Goal: Transaction & Acquisition: Purchase product/service

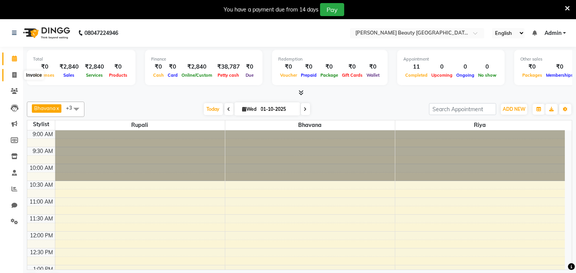
click at [14, 74] on icon at bounding box center [14, 75] width 4 height 6
select select "service"
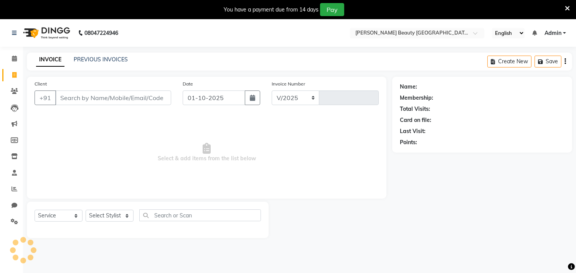
select select "8620"
type input "0724"
type input "9422835042"
click at [144, 99] on span "Add Client" at bounding box center [151, 98] width 30 height 8
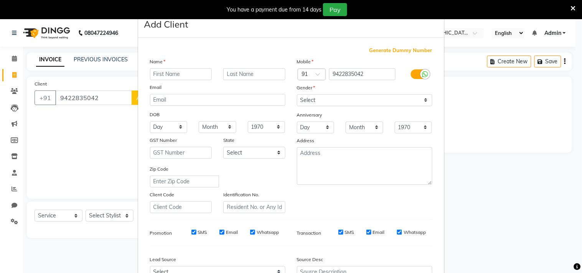
click at [183, 73] on input "text" at bounding box center [181, 74] width 62 height 12
type input "[PERSON_NAME]"
click at [232, 75] on input "text" at bounding box center [254, 74] width 62 height 12
type input "Bora client"
click at [298, 98] on select "Select [DEMOGRAPHIC_DATA] [DEMOGRAPHIC_DATA] Other Prefer Not To Say" at bounding box center [364, 100] width 135 height 12
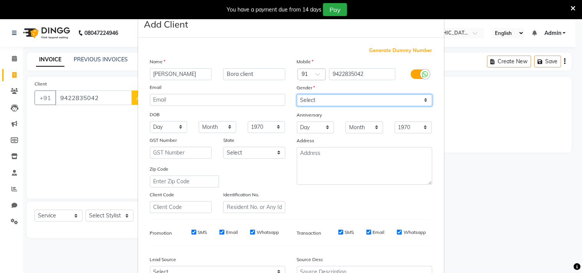
select select "[DEMOGRAPHIC_DATA]"
click at [297, 94] on select "Select [DEMOGRAPHIC_DATA] [DEMOGRAPHIC_DATA] Other Prefer Not To Say" at bounding box center [364, 100] width 135 height 12
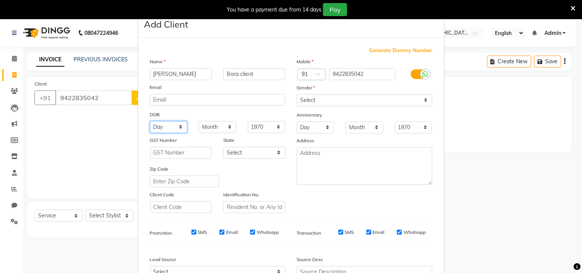
click at [177, 125] on select "Day 01 02 03 04 05 06 07 08 09 10 11 12 13 14 15 16 17 18 19 20 21 22 23 24 25 …" at bounding box center [169, 127] width 38 height 12
select select "12"
click at [150, 121] on select "Day 01 02 03 04 05 06 07 08 09 10 11 12 13 14 15 16 17 18 19 20 21 22 23 24 25 …" at bounding box center [169, 127] width 38 height 12
click at [208, 124] on select "Month January February March April May June July August September October Novem…" at bounding box center [218, 127] width 38 height 12
select select "12"
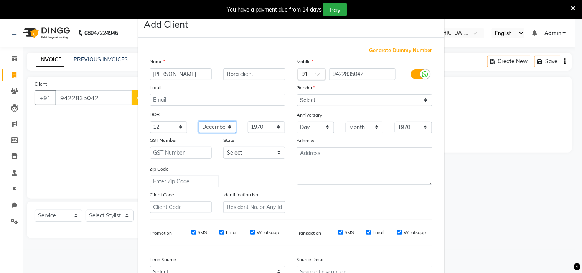
click at [199, 121] on select "Month January February March April May June July August September October Novem…" at bounding box center [218, 127] width 38 height 12
click at [263, 130] on select "1940 1941 1942 1943 1944 1945 1946 1947 1948 1949 1950 1951 1952 1953 1954 1955…" at bounding box center [267, 127] width 38 height 12
select select "1994"
click at [248, 121] on select "1940 1941 1942 1943 1944 1945 1946 1947 1948 1949 1950 1951 1952 1953 1954 1955…" at bounding box center [267, 127] width 38 height 12
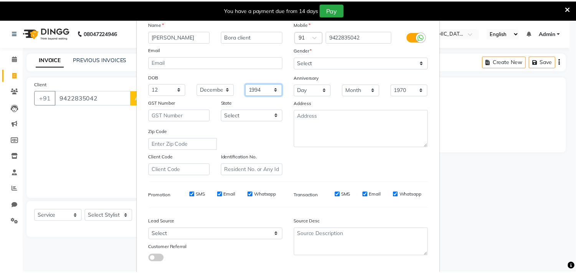
scroll to position [81, 0]
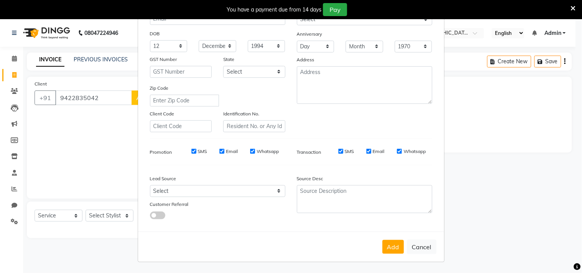
click at [390, 244] on button "Add" at bounding box center [393, 247] width 21 height 14
select select
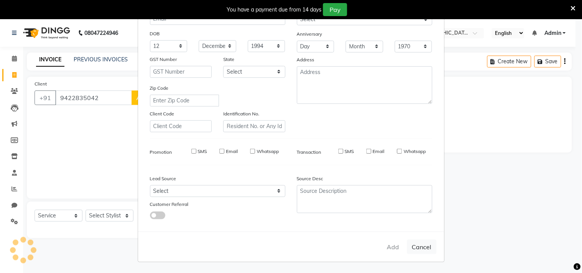
select select
checkbox input "false"
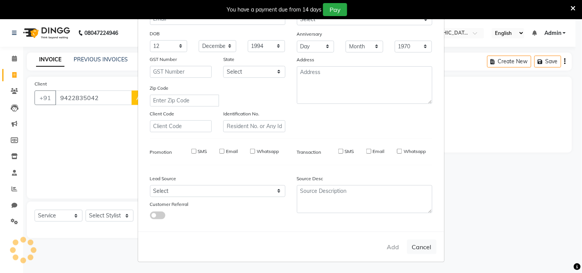
checkbox input "false"
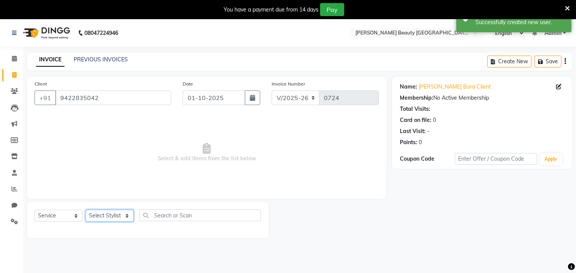
click at [127, 216] on select "Select Stylist Amla [PERSON_NAME] Anjali [PERSON_NAME] [PERSON_NAME] [PERSON_NA…" at bounding box center [110, 216] width 48 height 12
select select "87286"
click at [86, 210] on select "Select Stylist Amla [PERSON_NAME] Anjali [PERSON_NAME] [PERSON_NAME] [PERSON_NA…" at bounding box center [110, 216] width 48 height 12
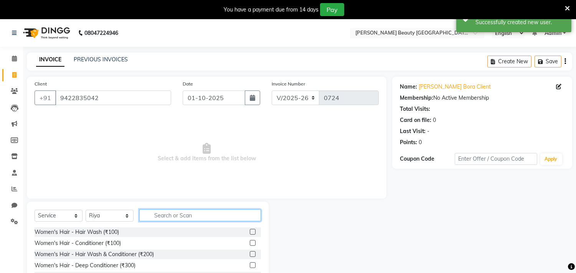
click at [170, 213] on input "text" at bounding box center [200, 216] width 122 height 12
click at [170, 213] on input "n" at bounding box center [200, 216] width 122 height 12
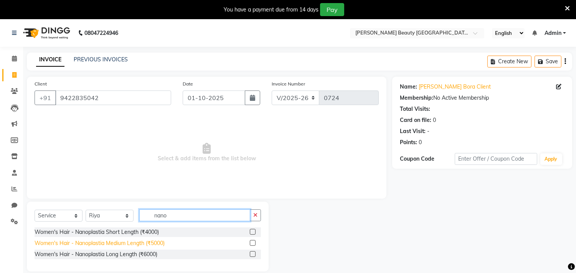
type input "nano"
click at [117, 243] on div "Women's Hair - Nanoplastia Medium Length (₹5000)" at bounding box center [100, 243] width 130 height 8
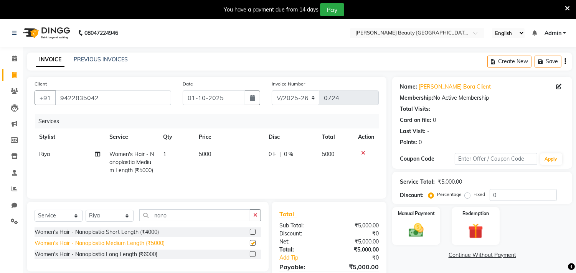
checkbox input "false"
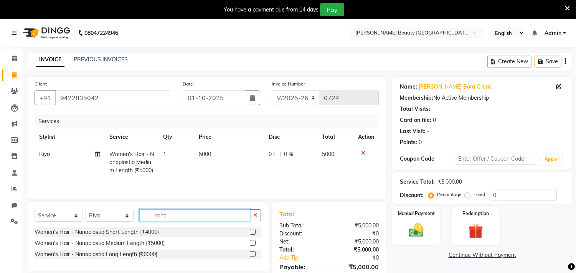
click at [175, 219] on input "nano" at bounding box center [194, 216] width 111 height 12
type input "n"
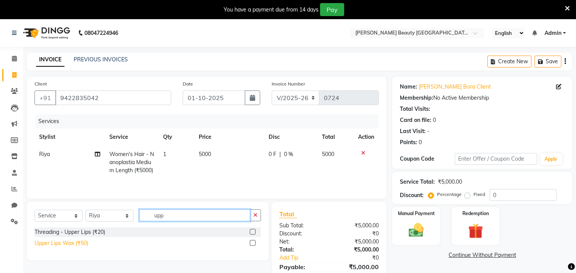
type input "upp"
click at [81, 242] on div "Upper Lips Wax (₹50)" at bounding box center [62, 243] width 54 height 8
checkbox input "false"
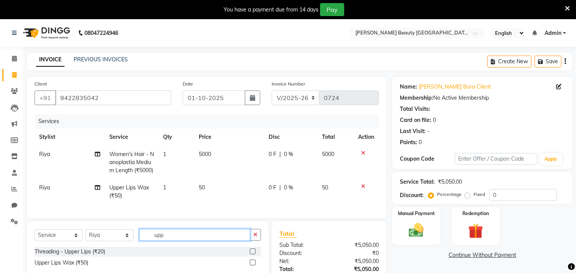
click at [169, 241] on input "upp" at bounding box center [194, 235] width 111 height 12
type input "u"
type input "eye"
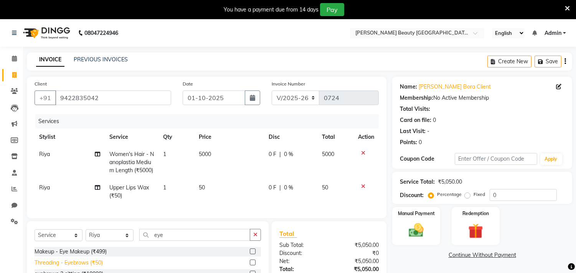
click at [95, 267] on div "Threading - Eyebrows (₹50)" at bounding box center [69, 263] width 68 height 8
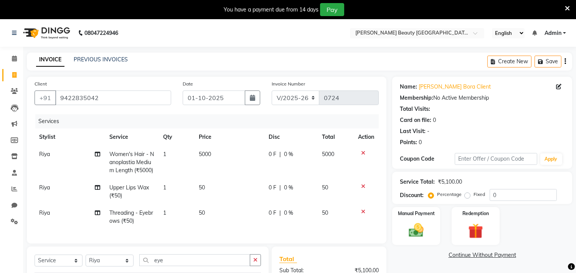
checkbox input "false"
click at [178, 262] on input "eye" at bounding box center [194, 260] width 111 height 12
type input "e"
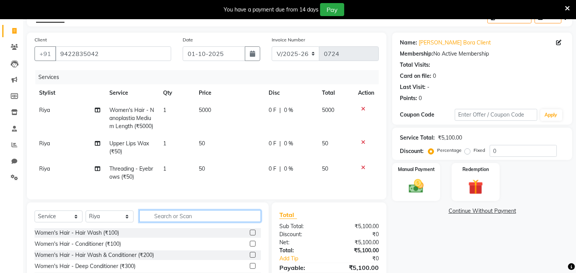
scroll to position [104, 0]
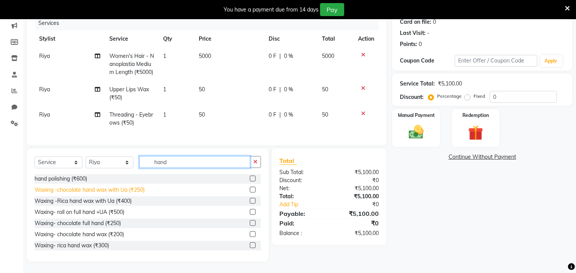
type input "hand"
click at [101, 190] on div "Waxing -chocolate hand wax with Ua (₹250)" at bounding box center [90, 190] width 110 height 8
checkbox input "false"
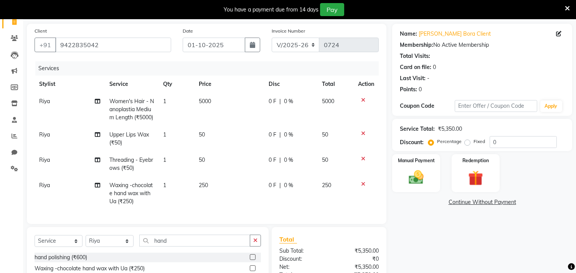
scroll to position [53, 0]
click at [417, 173] on img at bounding box center [416, 178] width 25 height 18
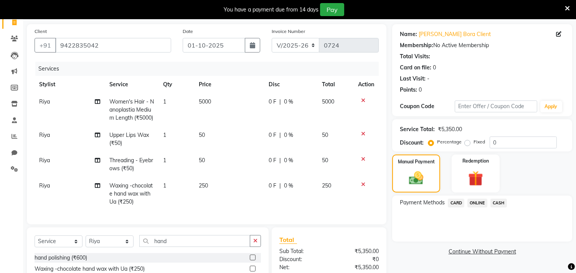
click at [497, 202] on span "CASH" at bounding box center [498, 203] width 17 height 9
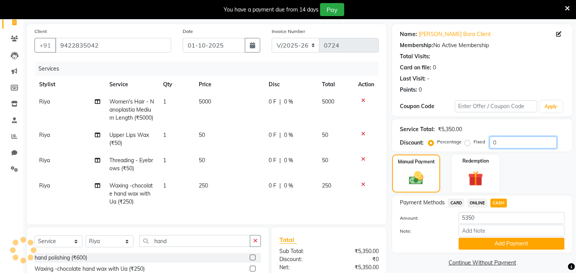
click at [501, 144] on input "0" at bounding box center [523, 143] width 67 height 12
click at [365, 158] on icon at bounding box center [363, 159] width 4 height 5
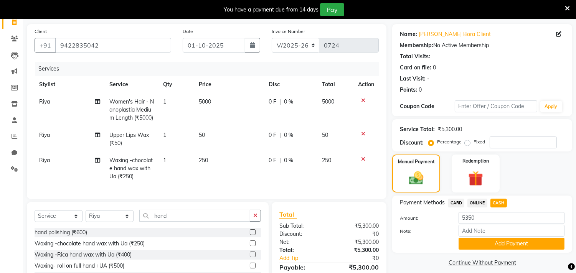
click at [525, 174] on div "Manual Payment Redemption" at bounding box center [481, 174] width 191 height 38
click at [408, 241] on div at bounding box center [423, 244] width 59 height 12
click at [478, 199] on span "ONLINE" at bounding box center [477, 203] width 20 height 9
type input "5300"
click at [493, 201] on span "CASH" at bounding box center [498, 203] width 17 height 9
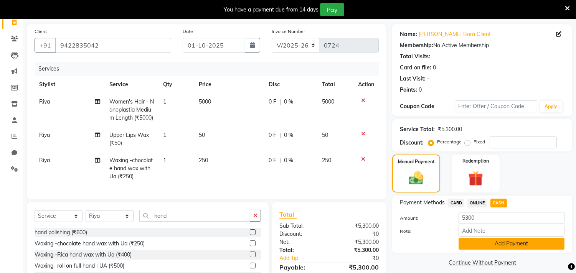
click at [504, 240] on button "Add Payment" at bounding box center [512, 244] width 106 height 12
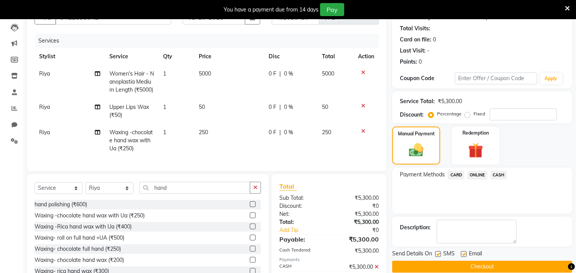
scroll to position [123, 0]
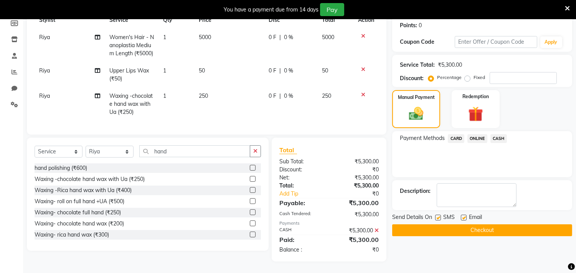
click at [484, 224] on button "Checkout" at bounding box center [482, 230] width 180 height 12
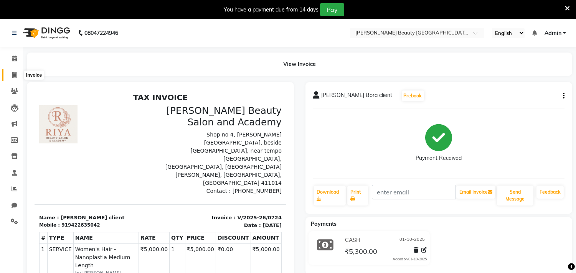
drag, startPoint x: 15, startPoint y: 73, endPoint x: 22, endPoint y: 75, distance: 7.6
click at [15, 73] on icon at bounding box center [14, 75] width 4 height 6
select select "service"
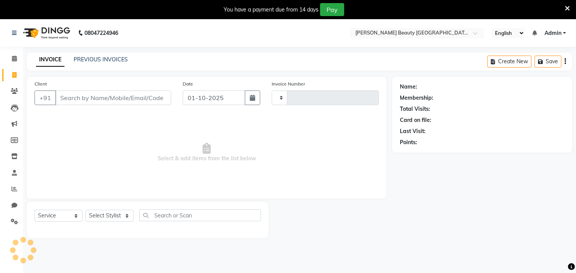
type input "0725"
select select "8620"
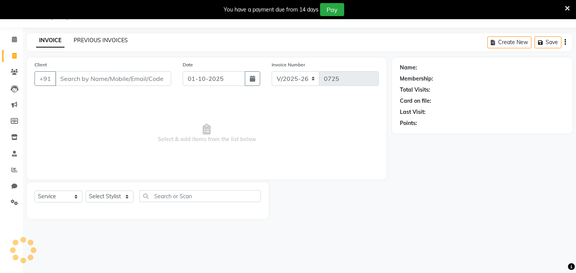
click at [104, 40] on link "PREVIOUS INVOICES" at bounding box center [101, 40] width 54 height 7
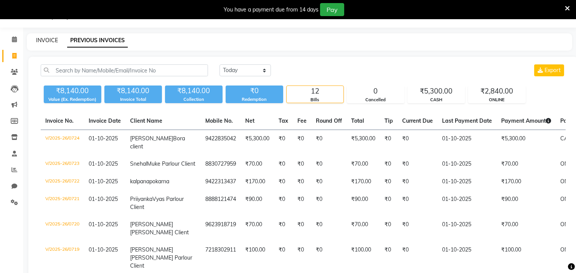
click at [55, 40] on link "INVOICE" at bounding box center [47, 40] width 22 height 7
select select "8620"
select select "service"
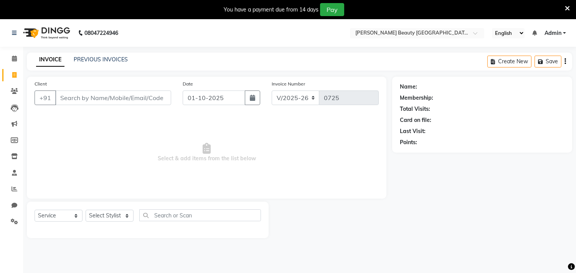
click at [162, 101] on input "Client" at bounding box center [113, 98] width 116 height 15
drag, startPoint x: 119, startPoint y: 96, endPoint x: 127, endPoint y: 92, distance: 9.1
click at [120, 95] on input "Client" at bounding box center [113, 98] width 116 height 15
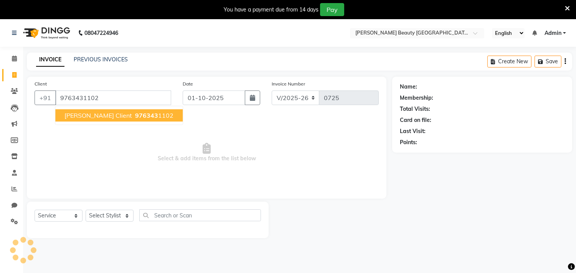
type input "9763431102"
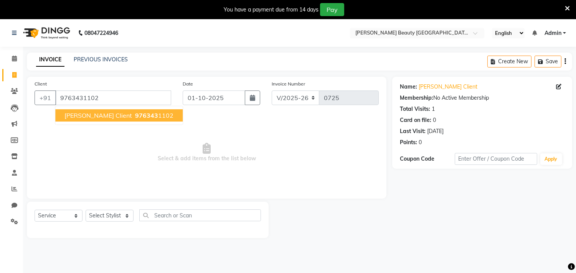
drag, startPoint x: 95, startPoint y: 117, endPoint x: 106, endPoint y: 112, distance: 11.7
click at [96, 117] on span "[PERSON_NAME] Client" at bounding box center [98, 116] width 68 height 8
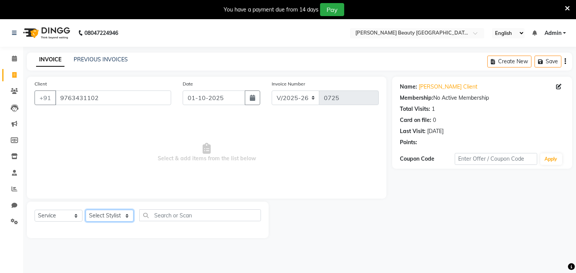
click at [105, 218] on select "Select Stylist Amla [PERSON_NAME] Anjali [PERSON_NAME] [PERSON_NAME] [PERSON_NA…" at bounding box center [110, 216] width 48 height 12
select select "87286"
click at [86, 210] on select "Select Stylist Amla [PERSON_NAME] Anjali [PERSON_NAME] [PERSON_NAME] [PERSON_NA…" at bounding box center [110, 216] width 48 height 12
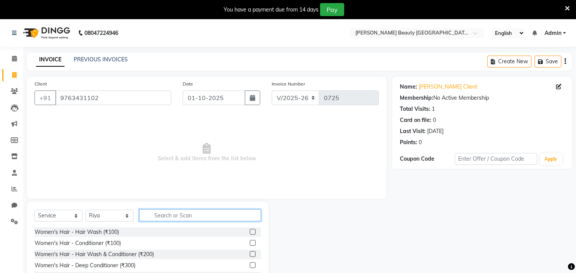
drag, startPoint x: 171, startPoint y: 215, endPoint x: 179, endPoint y: 212, distance: 8.8
click at [173, 214] on input "text" at bounding box center [200, 216] width 122 height 12
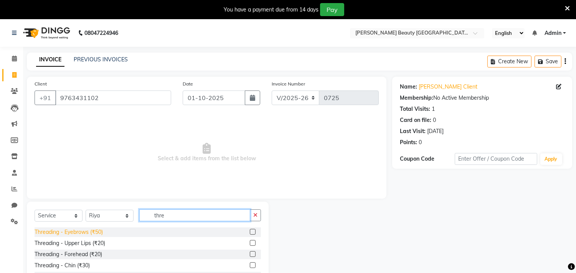
type input "thre"
click at [75, 234] on div "Threading - Eyebrows (₹50)" at bounding box center [69, 232] width 68 height 8
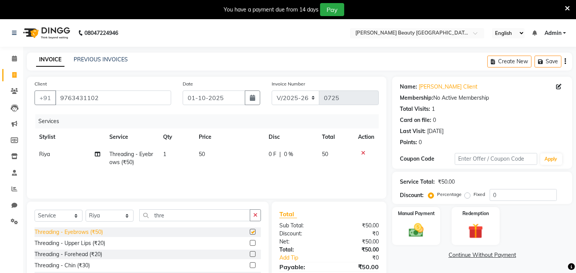
checkbox input "false"
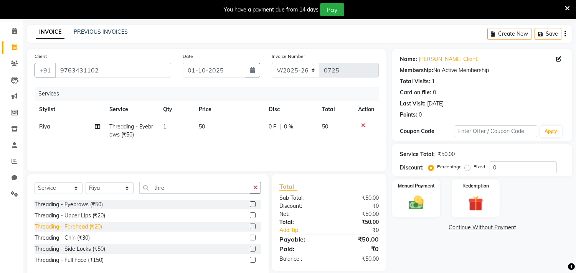
scroll to position [43, 0]
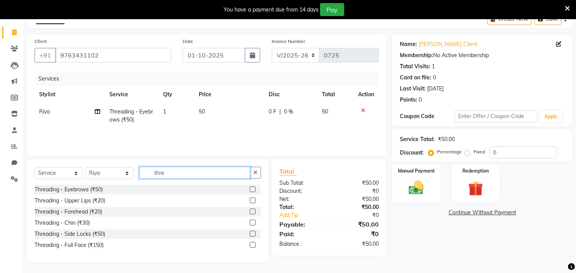
click at [176, 173] on input "thre" at bounding box center [194, 173] width 111 height 12
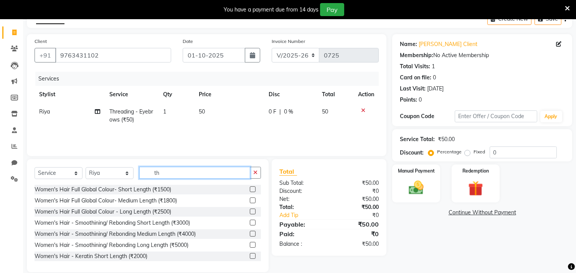
type input "t"
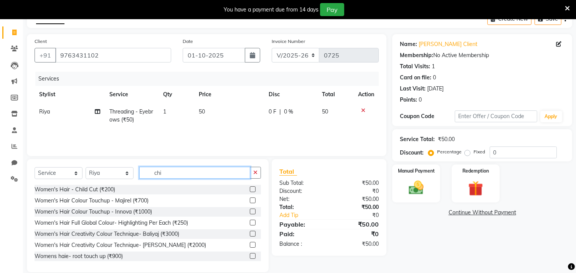
scroll to position [37, 0]
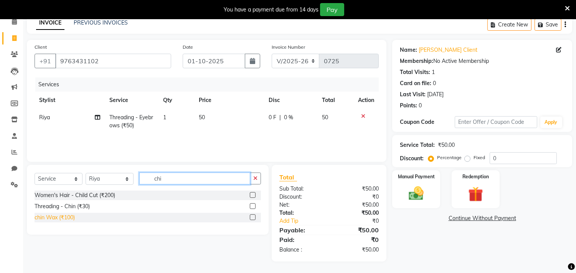
type input "chi"
click at [62, 219] on div "chin Wax (₹100)" at bounding box center [55, 218] width 40 height 8
checkbox input "false"
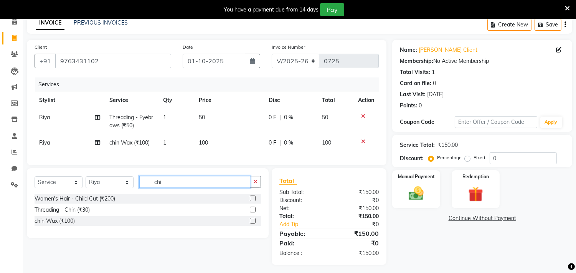
click at [195, 186] on input "chi" at bounding box center [194, 182] width 111 height 12
type input "c"
type input "upp"
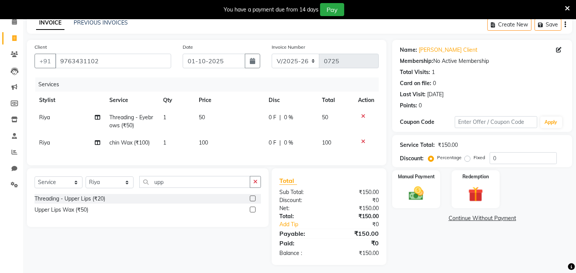
click at [78, 214] on div "Upper Lips Wax (₹50)" at bounding box center [62, 210] width 54 height 8
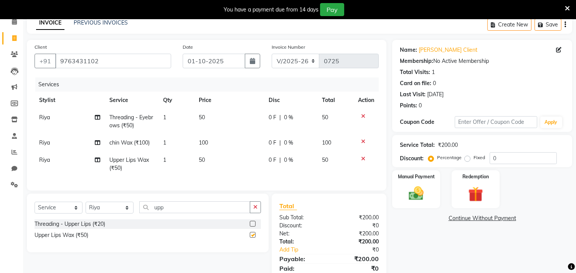
checkbox input "false"
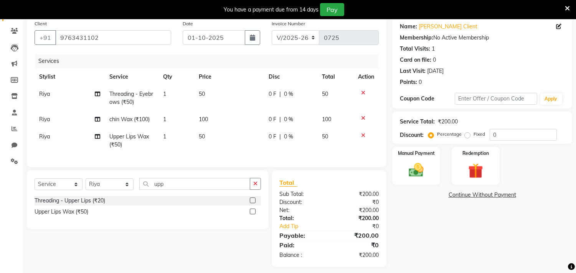
scroll to position [72, 0]
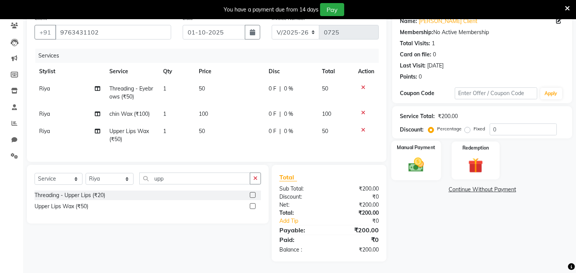
click at [413, 158] on img at bounding box center [416, 165] width 25 height 18
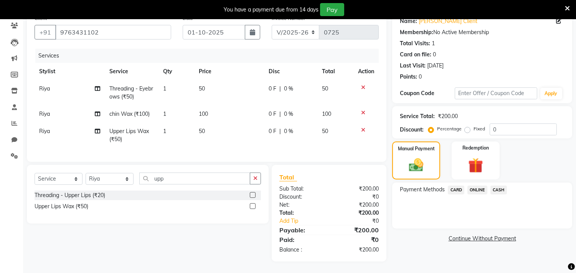
click at [475, 186] on span "ONLINE" at bounding box center [477, 190] width 20 height 9
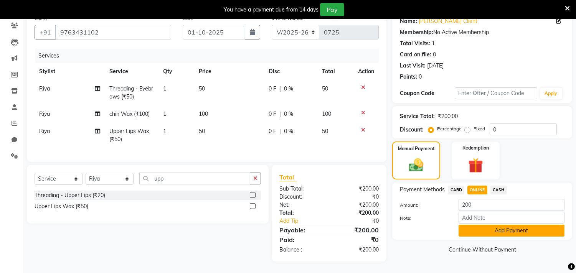
click at [493, 226] on button "Add Payment" at bounding box center [512, 231] width 106 height 12
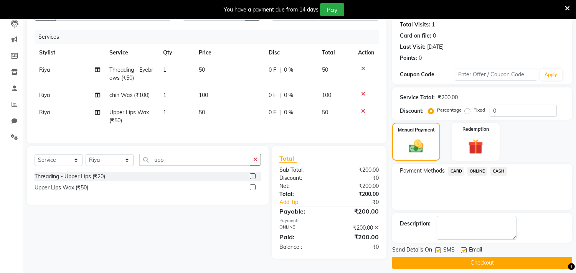
scroll to position [91, 0]
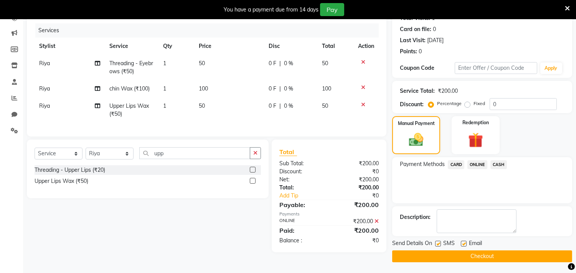
click at [472, 255] on button "Checkout" at bounding box center [482, 257] width 180 height 12
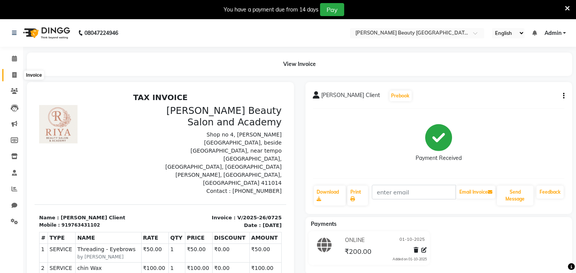
click at [16, 73] on icon at bounding box center [14, 75] width 4 height 6
select select "service"
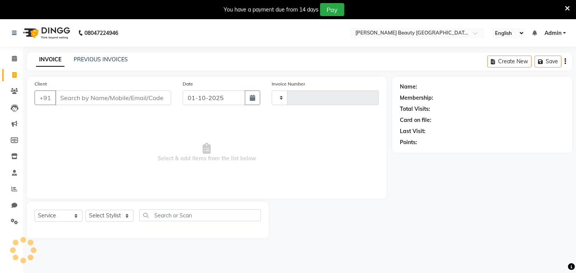
type input "0726"
select select "8620"
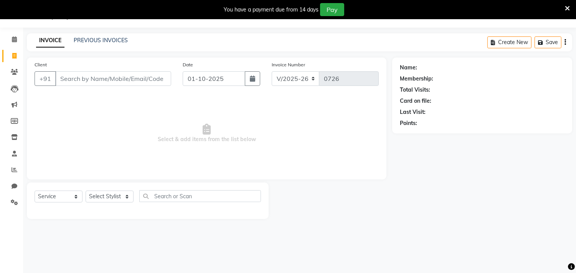
click at [78, 81] on input "Client" at bounding box center [113, 78] width 116 height 15
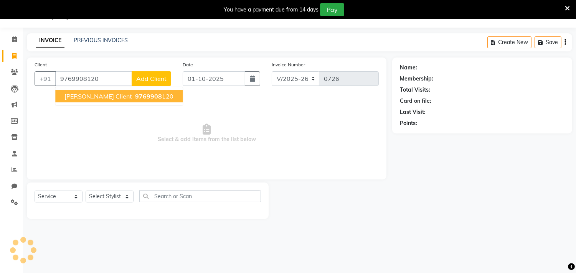
type input "9769908120"
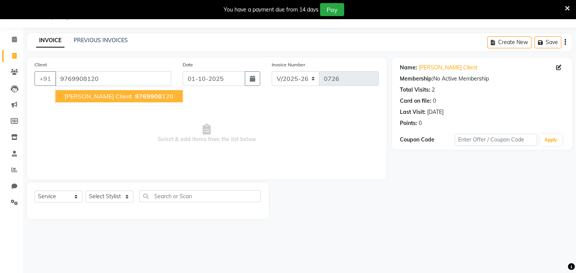
click at [85, 97] on span "[PERSON_NAME] client" at bounding box center [98, 96] width 68 height 8
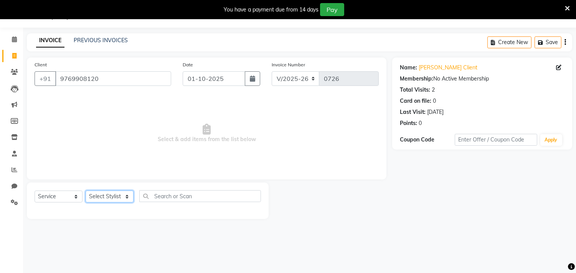
click at [120, 197] on select "Select Stylist Amla [PERSON_NAME] Anjali [PERSON_NAME] [PERSON_NAME] [PERSON_NA…" at bounding box center [110, 197] width 48 height 12
select select "87286"
click at [86, 191] on select "Select Stylist Amla [PERSON_NAME] Anjali [PERSON_NAME] [PERSON_NAME] [PERSON_NA…" at bounding box center [110, 197] width 48 height 12
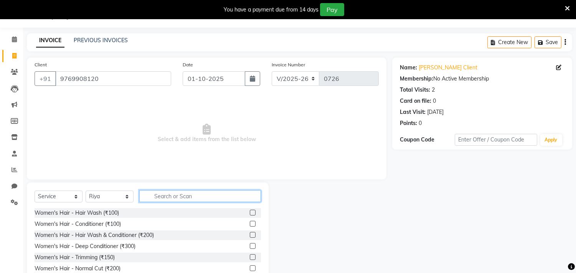
click at [174, 198] on input "text" at bounding box center [200, 196] width 122 height 12
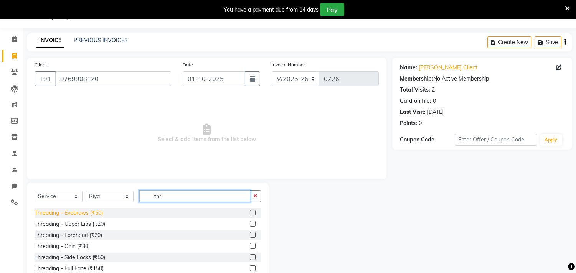
type input "thr"
click at [83, 212] on div "Threading - Eyebrows (₹50)" at bounding box center [69, 213] width 68 height 8
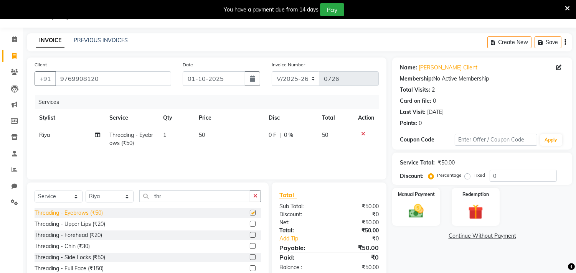
checkbox input "false"
drag, startPoint x: 178, startPoint y: 194, endPoint x: 140, endPoint y: 200, distance: 38.8
click at [140, 200] on input "thr" at bounding box center [194, 196] width 111 height 12
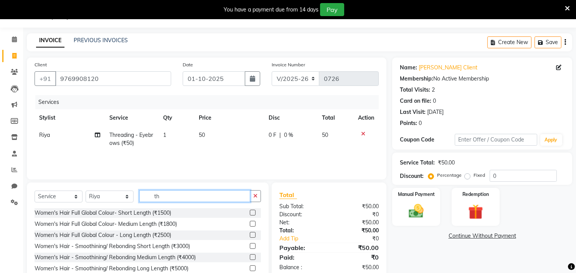
type input "thr"
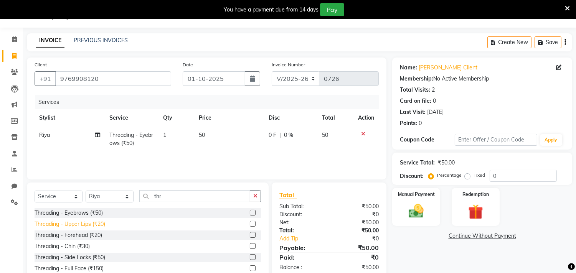
click at [95, 225] on div "Threading - Upper Lips (₹20)" at bounding box center [70, 224] width 71 height 8
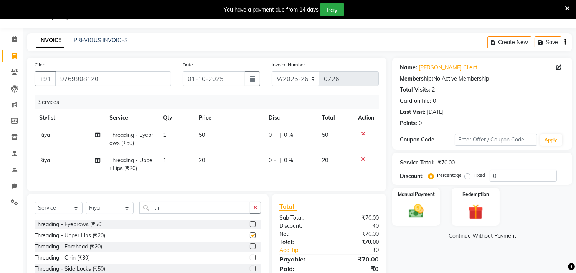
checkbox input "false"
click at [77, 262] on div "Threading - Chin (₹30)" at bounding box center [62, 258] width 55 height 8
checkbox input "false"
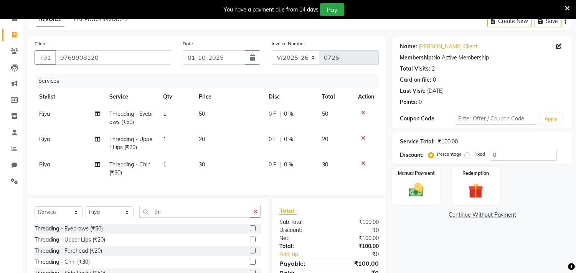
scroll to position [86, 0]
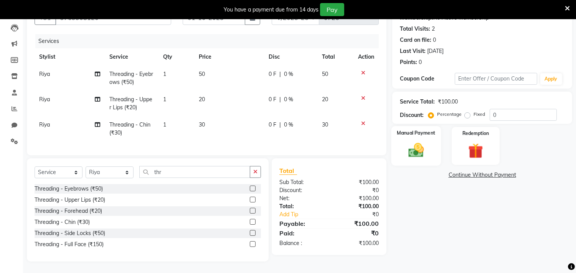
click at [419, 142] on img at bounding box center [416, 151] width 25 height 18
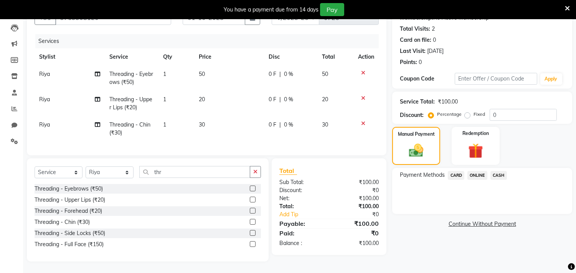
click at [477, 171] on span "ONLINE" at bounding box center [477, 175] width 20 height 9
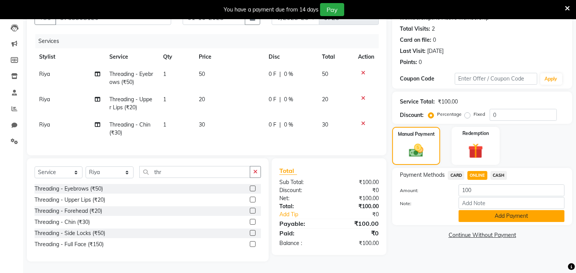
click at [516, 210] on button "Add Payment" at bounding box center [512, 216] width 106 height 12
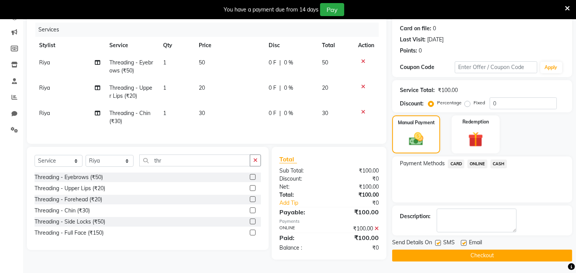
scroll to position [96, 0]
click at [473, 250] on button "Checkout" at bounding box center [482, 256] width 180 height 12
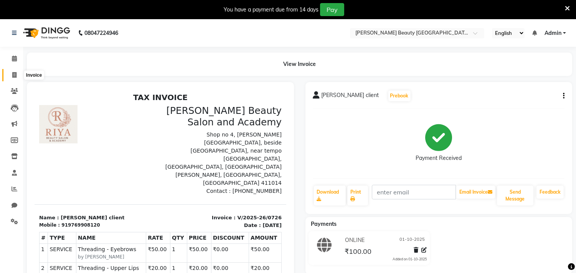
click at [14, 74] on icon at bounding box center [14, 75] width 4 height 6
select select "service"
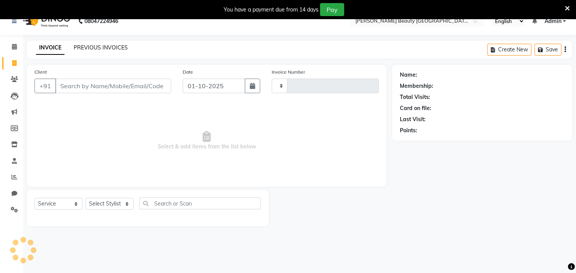
type input "0727"
select select "8620"
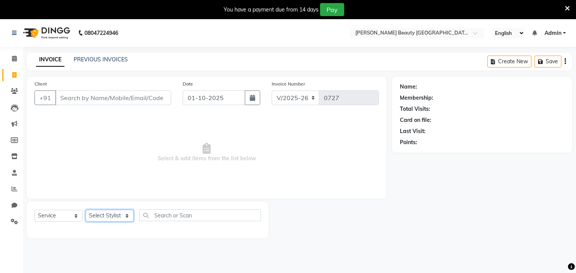
click at [105, 215] on select "Select Stylist Amla [PERSON_NAME] Anjali [PERSON_NAME] [PERSON_NAME] [PERSON_NA…" at bounding box center [110, 216] width 48 height 12
select select "87286"
click at [86, 210] on select "Select Stylist Amla [PERSON_NAME] Anjali [PERSON_NAME] [PERSON_NAME] [PERSON_NA…" at bounding box center [110, 216] width 48 height 12
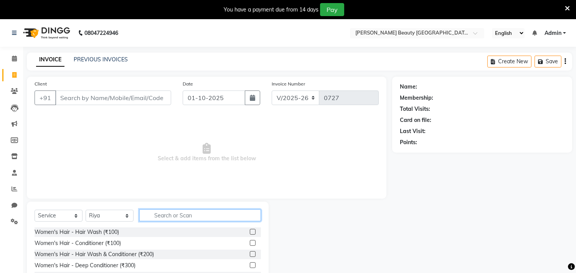
click at [150, 217] on input "text" at bounding box center [200, 216] width 122 height 12
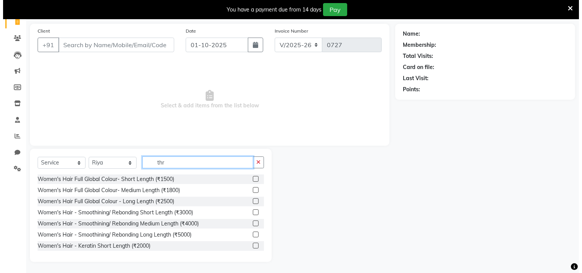
scroll to position [43, 0]
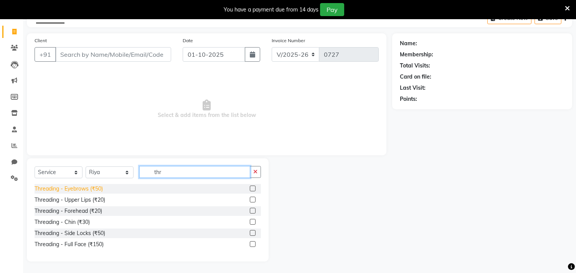
type input "thr"
drag, startPoint x: 71, startPoint y: 188, endPoint x: 86, endPoint y: 180, distance: 16.5
click at [73, 188] on div "Threading - Eyebrows (₹50)" at bounding box center [69, 189] width 68 height 8
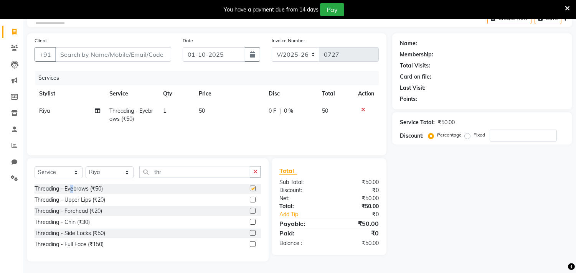
checkbox input "false"
drag, startPoint x: 85, startPoint y: 56, endPoint x: 359, endPoint y: 41, distance: 274.0
click at [85, 55] on input "Client" at bounding box center [113, 54] width 116 height 15
type input "7"
type input "0"
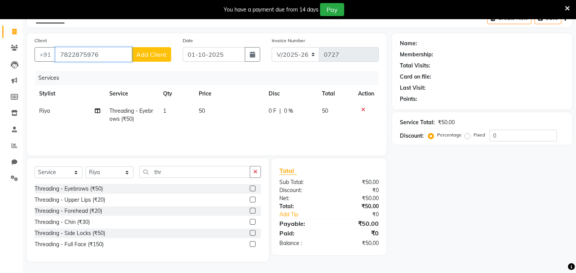
type input "7822875976"
click at [160, 55] on span "Add Client" at bounding box center [151, 55] width 30 height 8
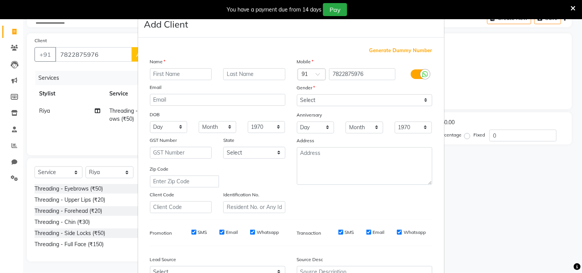
click at [205, 74] on input "text" at bounding box center [181, 74] width 62 height 12
type input "kaveri"
type input "mertre"
click at [168, 129] on select "Day 01 02 03 04 05 06 07 08 09 10 11 12 13 14 15 16 17 18 19 20 21 22 23 24 25 …" at bounding box center [169, 127] width 38 height 12
click at [321, 97] on select "Select [DEMOGRAPHIC_DATA] [DEMOGRAPHIC_DATA] Other Prefer Not To Say" at bounding box center [364, 100] width 135 height 12
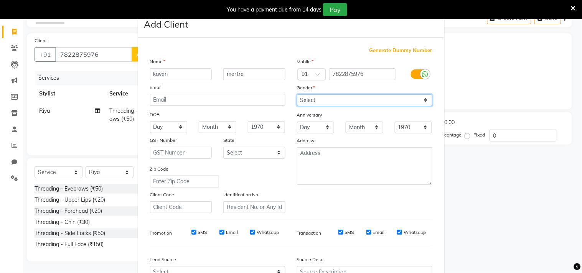
select select "[DEMOGRAPHIC_DATA]"
click at [297, 94] on select "Select [DEMOGRAPHIC_DATA] [DEMOGRAPHIC_DATA] Other Prefer Not To Say" at bounding box center [364, 100] width 135 height 12
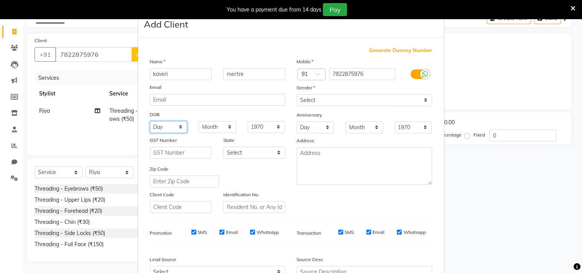
click at [167, 126] on select "Day 01 02 03 04 05 06 07 08 09 10 11 12 13 14 15 16 17 18 19 20 21 22 23 24 25 …" at bounding box center [169, 127] width 38 height 12
select select "16"
click at [150, 121] on select "Day 01 02 03 04 05 06 07 08 09 10 11 12 13 14 15 16 17 18 19 20 21 22 23 24 25 …" at bounding box center [169, 127] width 38 height 12
click at [221, 121] on select "Month January February March April May June July August September October Novem…" at bounding box center [218, 127] width 38 height 12
select select "05"
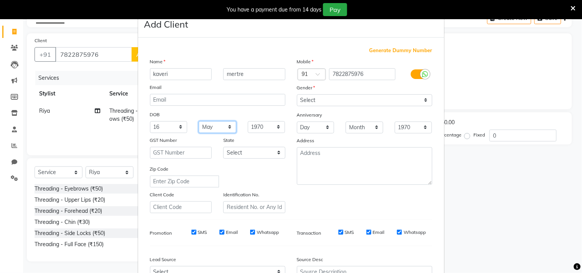
click at [199, 121] on select "Month January February March April May June July August September October Novem…" at bounding box center [218, 127] width 38 height 12
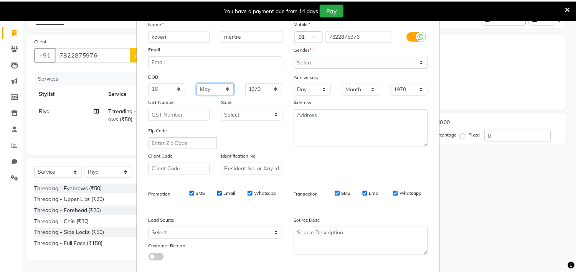
scroll to position [81, 0]
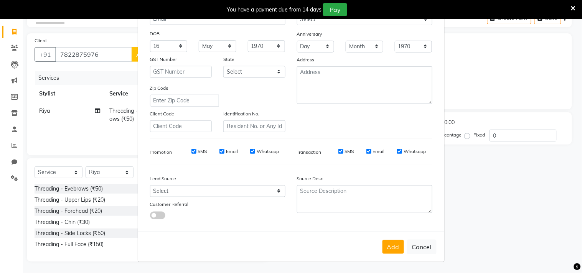
click at [401, 242] on div "Add Cancel" at bounding box center [291, 247] width 306 height 30
click at [389, 246] on button "Add" at bounding box center [393, 247] width 21 height 14
select select
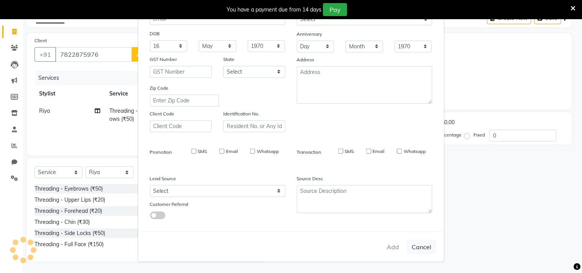
select select
checkbox input "false"
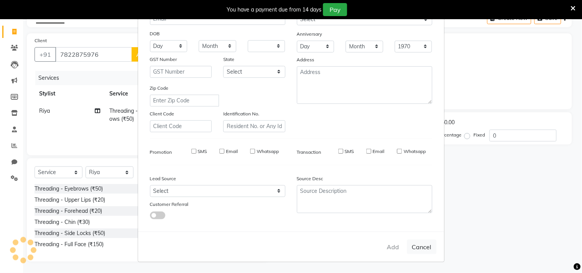
checkbox input "false"
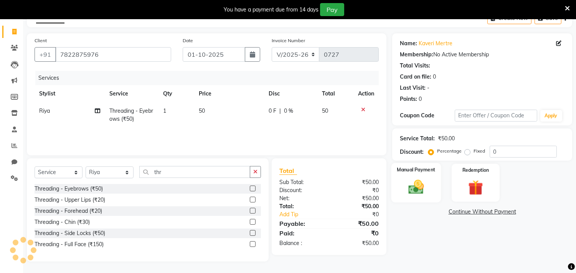
click at [416, 178] on img at bounding box center [416, 187] width 25 height 18
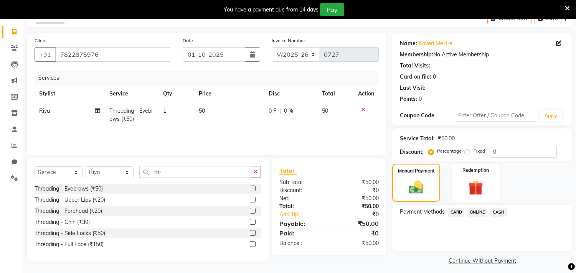
click at [497, 213] on span "CASH" at bounding box center [498, 212] width 17 height 9
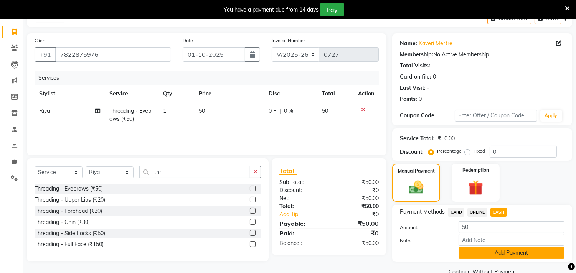
click at [515, 252] on button "Add Payment" at bounding box center [512, 253] width 106 height 12
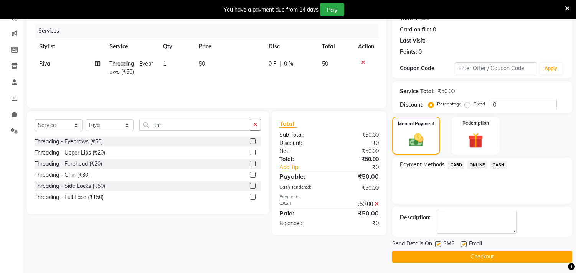
scroll to position [91, 0]
click at [466, 252] on button "Checkout" at bounding box center [482, 257] width 180 height 12
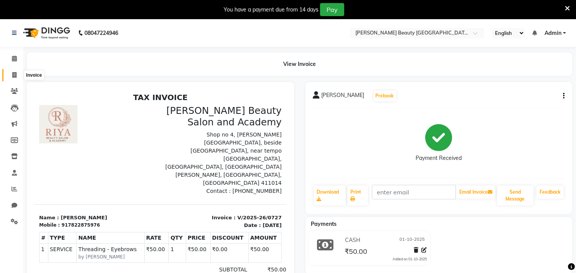
click at [16, 74] on icon at bounding box center [14, 75] width 4 height 6
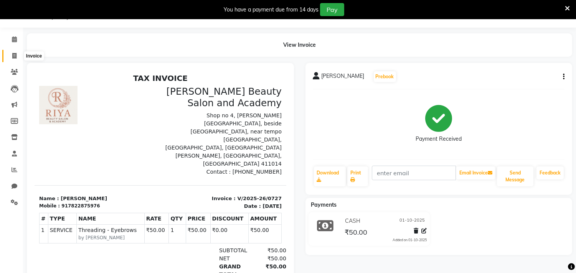
select select "8620"
select select "service"
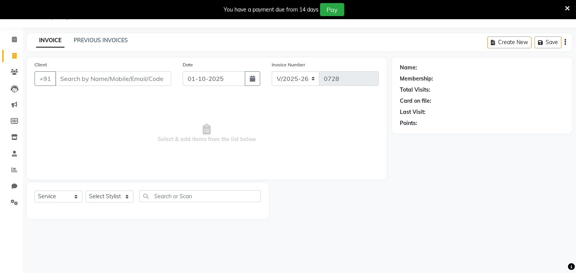
click at [83, 78] on input "Client" at bounding box center [113, 78] width 116 height 15
click at [73, 80] on input "Client" at bounding box center [113, 78] width 116 height 15
drag, startPoint x: 87, startPoint y: 81, endPoint x: 140, endPoint y: 96, distance: 55.1
click at [91, 81] on input "Client" at bounding box center [113, 78] width 116 height 15
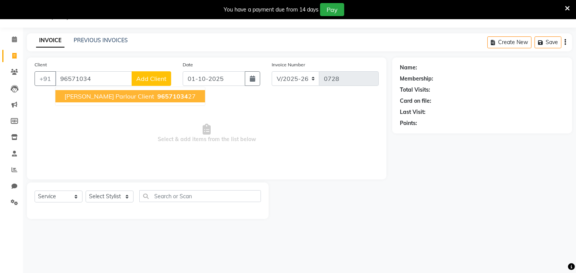
click at [90, 96] on span "[PERSON_NAME] Parlour Client" at bounding box center [109, 96] width 90 height 8
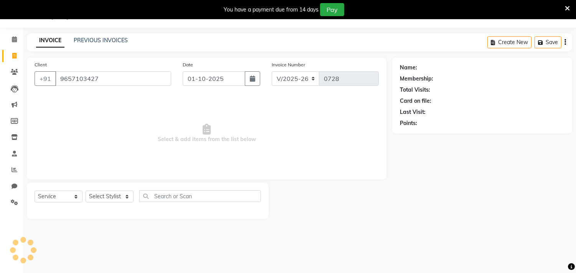
type input "9657103427"
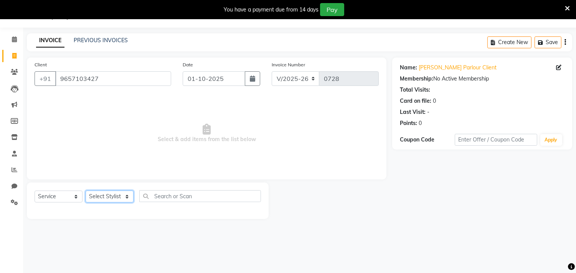
click at [121, 195] on select "Select Stylist Amla [PERSON_NAME] Anjali [PERSON_NAME] [PERSON_NAME] [PERSON_NA…" at bounding box center [110, 197] width 48 height 12
click at [86, 191] on select "Select Stylist Amla [PERSON_NAME] Anjali [PERSON_NAME] [PERSON_NAME] [PERSON_NA…" at bounding box center [110, 197] width 48 height 12
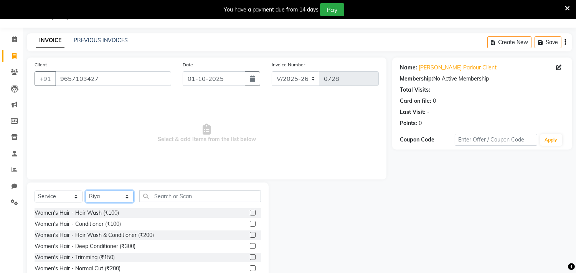
click at [118, 197] on select "Select Stylist Amla [PERSON_NAME] Anjali [PERSON_NAME] [PERSON_NAME] [PERSON_NA…" at bounding box center [110, 197] width 48 height 12
select select "87283"
click at [86, 191] on select "Select Stylist Amla [PERSON_NAME] Anjali [PERSON_NAME] [PERSON_NAME] [PERSON_NA…" at bounding box center [110, 197] width 48 height 12
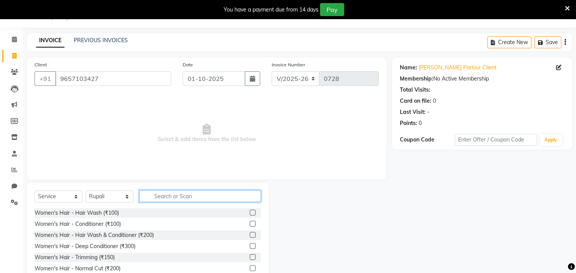
click at [172, 197] on input "text" at bounding box center [200, 196] width 122 height 12
click at [173, 197] on input "text" at bounding box center [200, 196] width 122 height 12
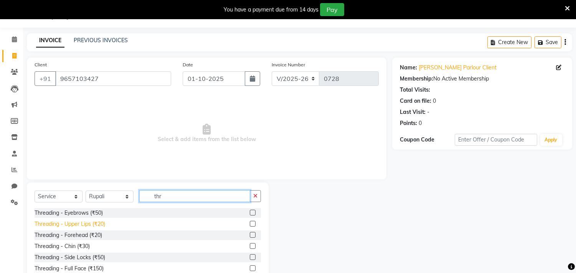
type input "thr"
drag, startPoint x: 87, startPoint y: 225, endPoint x: 91, endPoint y: 221, distance: 5.5
click at [87, 224] on div "Threading - Upper Lips (₹20)" at bounding box center [70, 224] width 71 height 8
checkbox input "false"
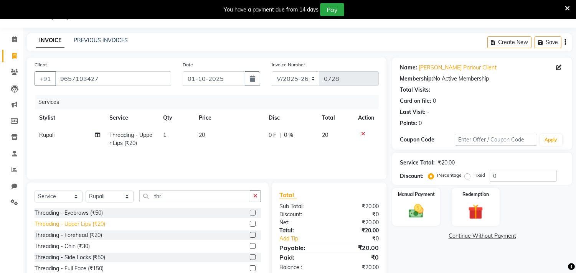
drag, startPoint x: 82, startPoint y: 245, endPoint x: 90, endPoint y: 243, distance: 8.0
click at [83, 246] on div "Threading - Chin (₹30)" at bounding box center [62, 247] width 55 height 8
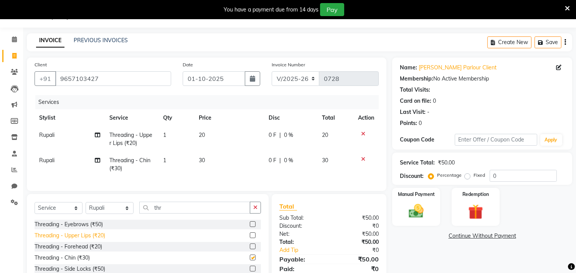
checkbox input "false"
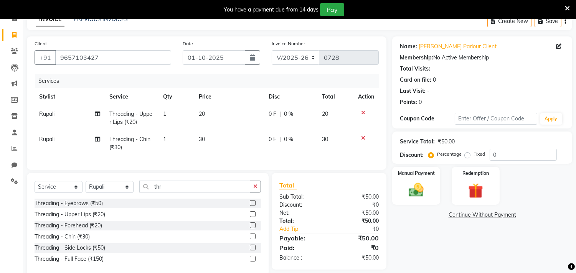
scroll to position [61, 0]
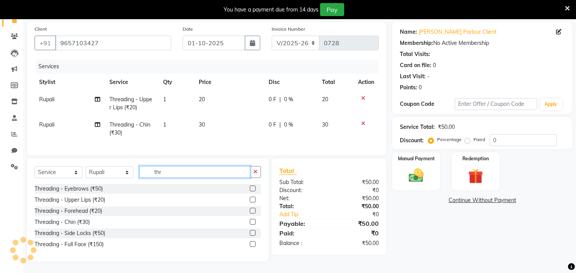
drag, startPoint x: 168, startPoint y: 173, endPoint x: 135, endPoint y: 173, distance: 32.6
click at [127, 173] on div "Select Service Product Membership Package Voucher Prepaid Gift Card Select Styl…" at bounding box center [148, 175] width 226 height 18
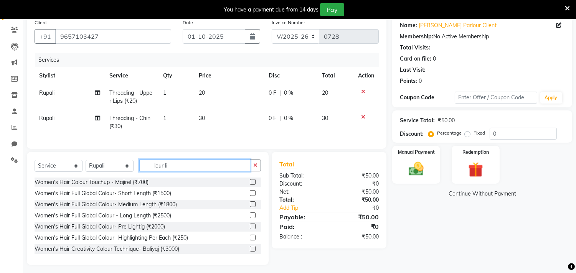
scroll to position [54, 0]
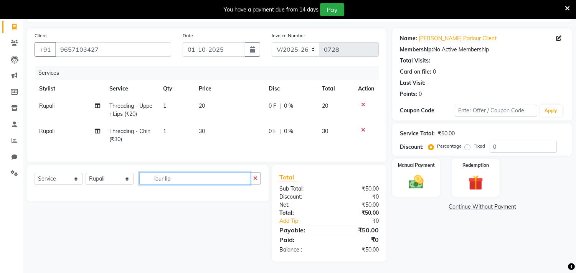
click at [206, 175] on input "lour lip" at bounding box center [194, 179] width 111 height 12
click at [156, 177] on input "lour lip" at bounding box center [194, 179] width 111 height 12
drag, startPoint x: 162, startPoint y: 180, endPoint x: 142, endPoint y: 180, distance: 20.0
click at [142, 180] on input "lour lip" at bounding box center [194, 179] width 111 height 12
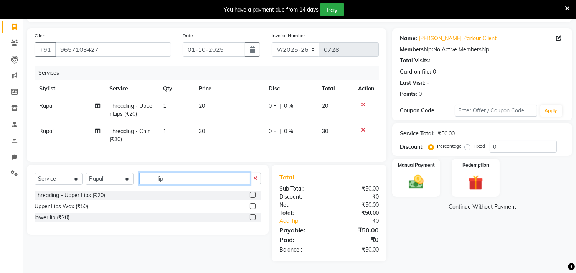
click at [176, 177] on input "r lip" at bounding box center [194, 179] width 111 height 12
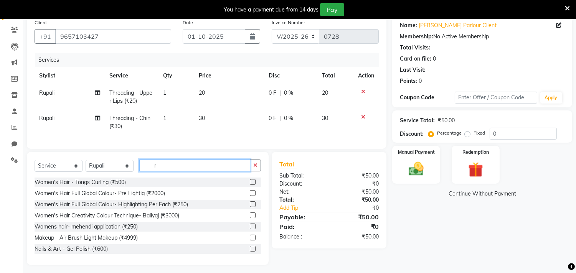
type input "r"
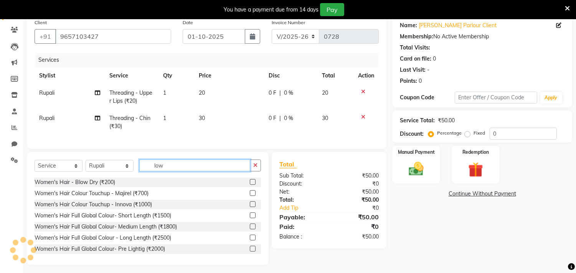
scroll to position [54, 0]
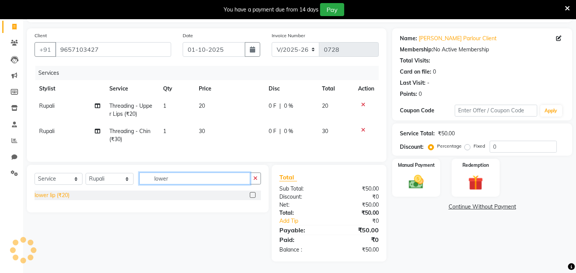
type input "lower"
click at [59, 197] on div "lower lip (₹20)" at bounding box center [52, 195] width 35 height 8
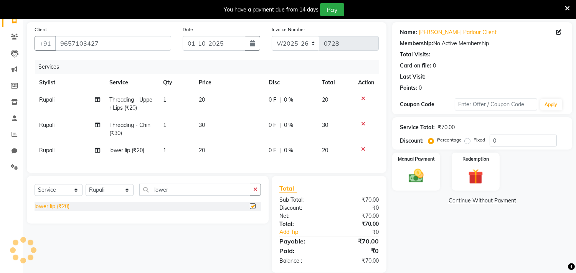
checkbox input "false"
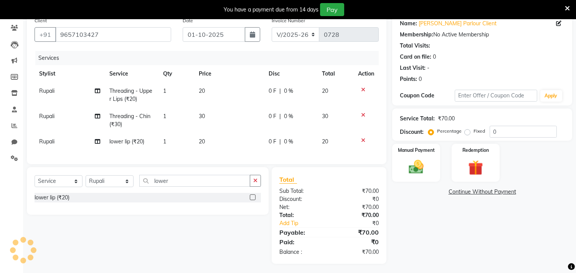
scroll to position [72, 0]
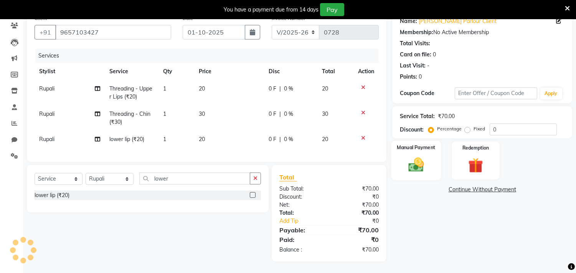
click at [417, 146] on div "Manual Payment" at bounding box center [416, 160] width 50 height 39
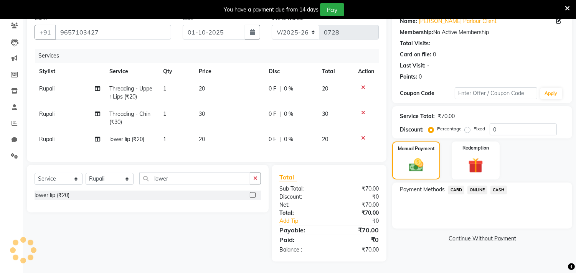
click at [477, 186] on span "ONLINE" at bounding box center [477, 190] width 20 height 9
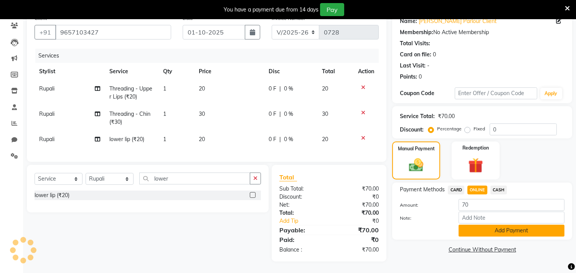
click at [513, 225] on button "Add Payment" at bounding box center [512, 231] width 106 height 12
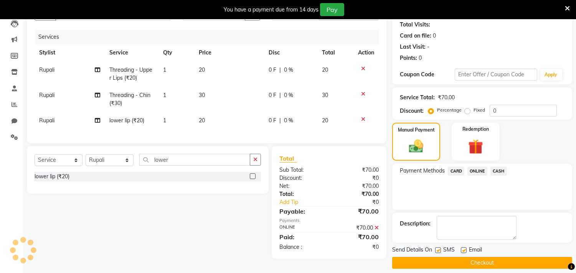
scroll to position [91, 0]
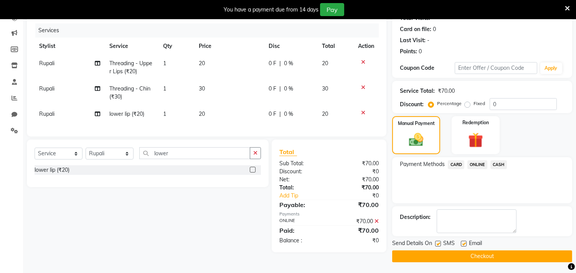
click at [460, 256] on button "Checkout" at bounding box center [482, 257] width 180 height 12
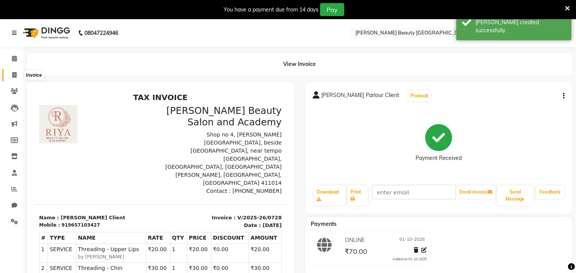
click at [13, 74] on icon at bounding box center [14, 75] width 4 height 6
select select "8620"
select select "service"
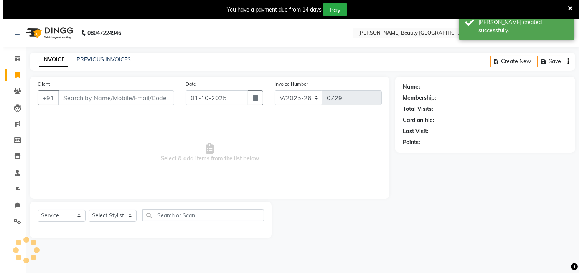
scroll to position [19, 0]
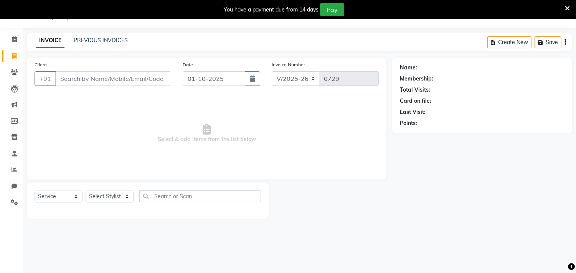
drag, startPoint x: 87, startPoint y: 78, endPoint x: 138, endPoint y: 82, distance: 50.8
click at [88, 78] on input "Client" at bounding box center [113, 78] width 116 height 15
type input "7057452624"
click at [146, 75] on span "Add Client" at bounding box center [151, 79] width 30 height 8
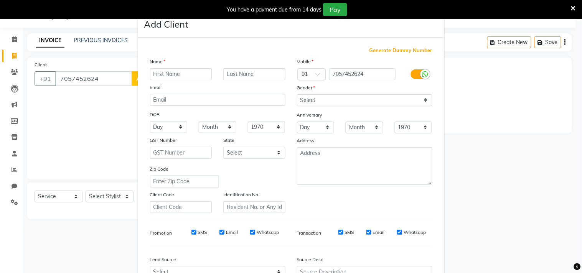
click at [179, 73] on input "text" at bounding box center [181, 74] width 62 height 12
type input "sakshi"
click at [247, 76] on input "text" at bounding box center [254, 74] width 62 height 12
type input "mohaneni"
click at [150, 127] on select "Day 01 02 03 04 05 06 07 08 09 10 11 12 13 14 15 16 17 18 19 20 21 22 23 24 25 …" at bounding box center [169, 127] width 38 height 12
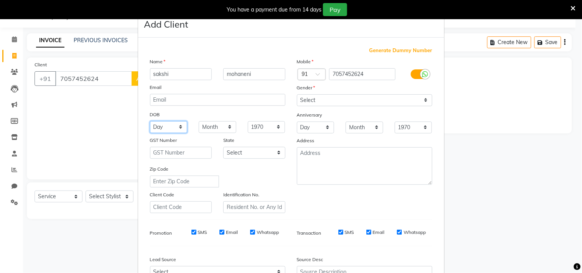
select select "27"
click at [150, 121] on select "Day 01 02 03 04 05 06 07 08 09 10 11 12 13 14 15 16 17 18 19 20 21 22 23 24 25 …" at bounding box center [169, 127] width 38 height 12
click at [209, 128] on select "Month January February March April May June July August September October Novem…" at bounding box center [218, 127] width 38 height 12
select select "04"
click at [199, 121] on select "Month January February March April May June July August September October Novem…" at bounding box center [218, 127] width 38 height 12
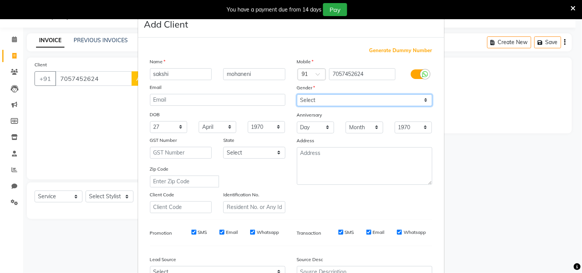
drag, startPoint x: 328, startPoint y: 99, endPoint x: 323, endPoint y: 102, distance: 5.7
click at [328, 99] on select "Select [DEMOGRAPHIC_DATA] [DEMOGRAPHIC_DATA] Other Prefer Not To Say" at bounding box center [364, 100] width 135 height 12
select select "[DEMOGRAPHIC_DATA]"
click at [297, 94] on select "Select [DEMOGRAPHIC_DATA] [DEMOGRAPHIC_DATA] Other Prefer Not To Say" at bounding box center [364, 100] width 135 height 12
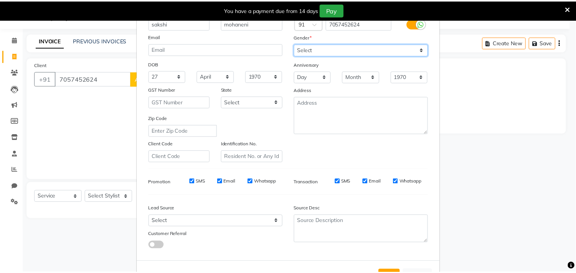
scroll to position [81, 0]
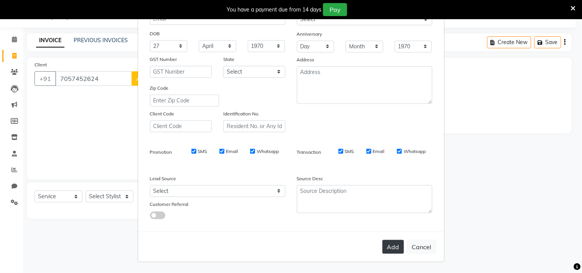
click at [393, 244] on button "Add" at bounding box center [393, 247] width 21 height 14
select select
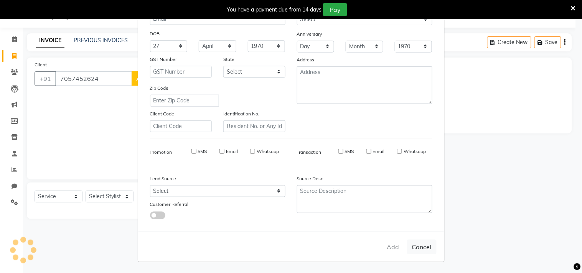
select select
checkbox input "false"
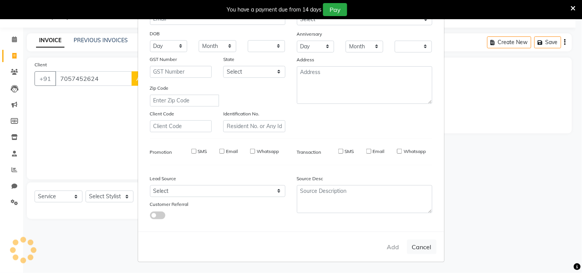
checkbox input "false"
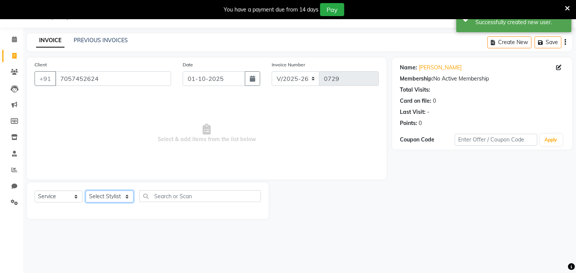
click at [117, 197] on select "Select Stylist Amla [PERSON_NAME] Anjali [PERSON_NAME] [PERSON_NAME] [PERSON_NA…" at bounding box center [110, 197] width 48 height 12
select select "87286"
click at [86, 191] on select "Select Stylist Amla [PERSON_NAME] Anjali [PERSON_NAME] [PERSON_NAME] [PERSON_NA…" at bounding box center [110, 197] width 48 height 12
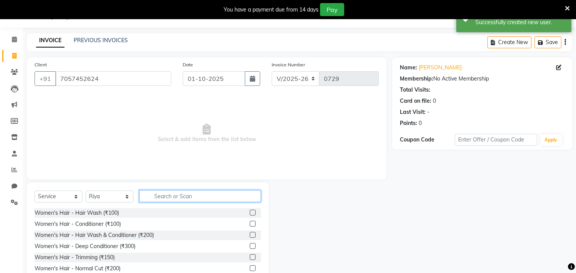
click at [199, 196] on input "text" at bounding box center [200, 196] width 122 height 12
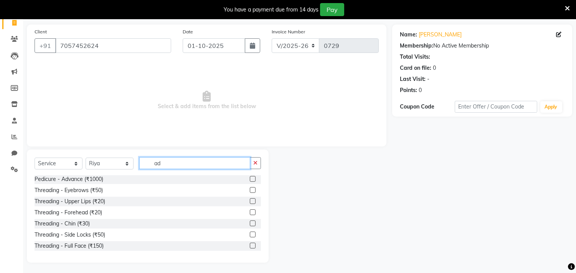
scroll to position [53, 0]
drag, startPoint x: 180, startPoint y: 163, endPoint x: 60, endPoint y: 161, distance: 120.5
click at [56, 163] on div "Select Service Product Membership Package Voucher Prepaid Gift Card Select Styl…" at bounding box center [148, 166] width 226 height 18
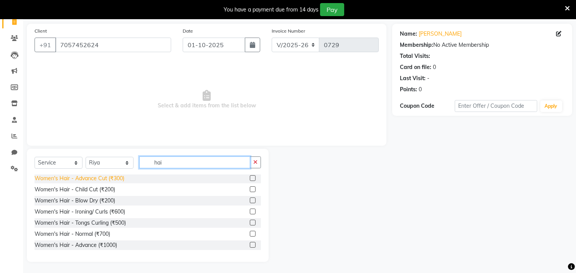
type input "hai"
click at [87, 178] on div "Women's Hair - Advance Cut (₹300)" at bounding box center [80, 179] width 90 height 8
checkbox input "false"
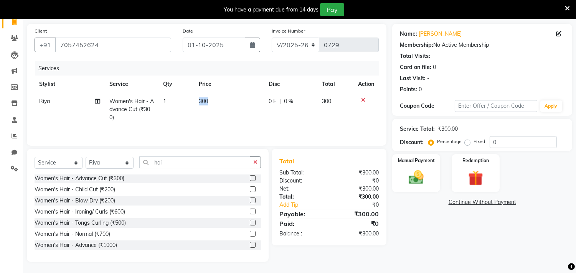
drag, startPoint x: 212, startPoint y: 99, endPoint x: 191, endPoint y: 101, distance: 21.5
click at [191, 101] on tr "[PERSON_NAME] Women's Hair - Advance Cut (₹300) 1 300 0 F | 0 % 300" at bounding box center [207, 109] width 344 height 33
click at [220, 99] on td "300" at bounding box center [229, 109] width 70 height 33
select select "87286"
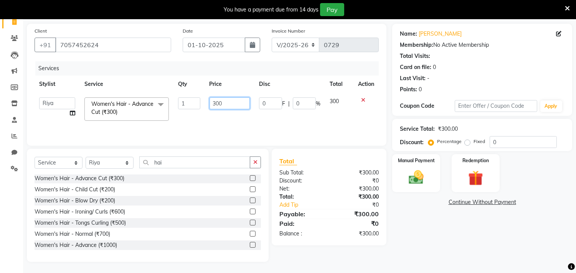
click at [225, 105] on input "300" at bounding box center [230, 103] width 40 height 12
type input "3"
type input "250"
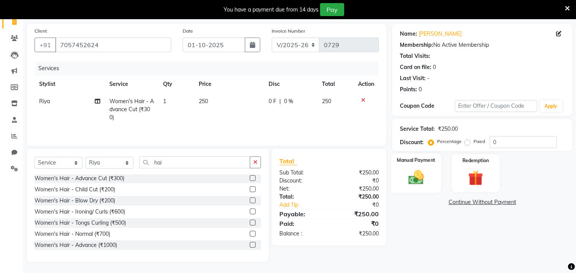
click at [416, 163] on label "Manual Payment" at bounding box center [416, 160] width 38 height 7
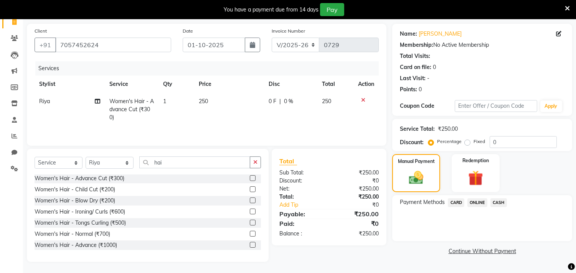
click at [474, 202] on span "ONLINE" at bounding box center [477, 202] width 20 height 9
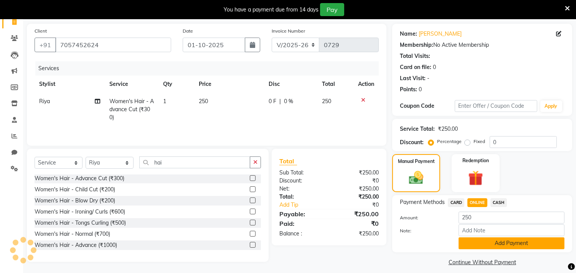
click at [502, 243] on button "Add Payment" at bounding box center [512, 244] width 106 height 12
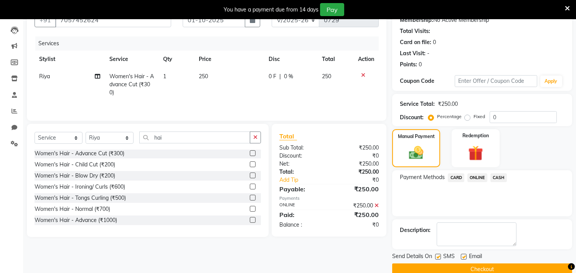
scroll to position [91, 0]
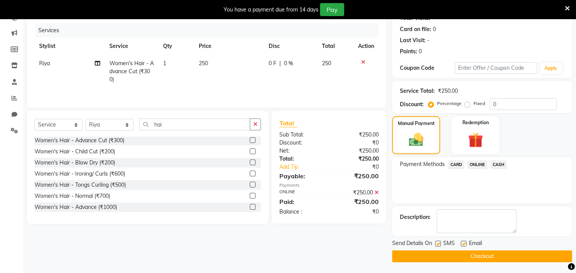
click at [449, 257] on button "Checkout" at bounding box center [482, 257] width 180 height 12
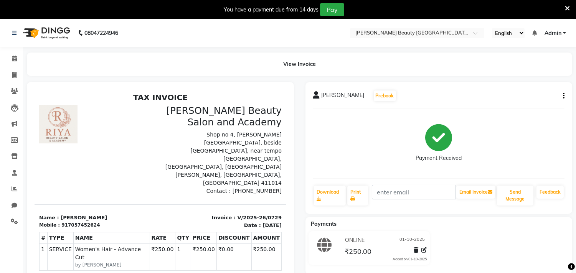
select select "8620"
select select "service"
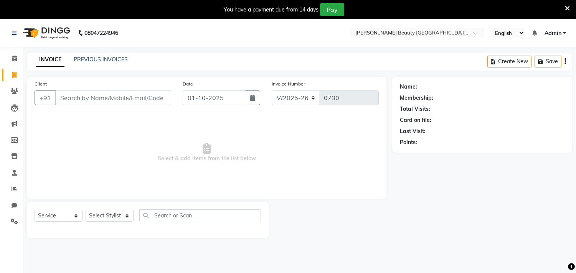
scroll to position [19, 0]
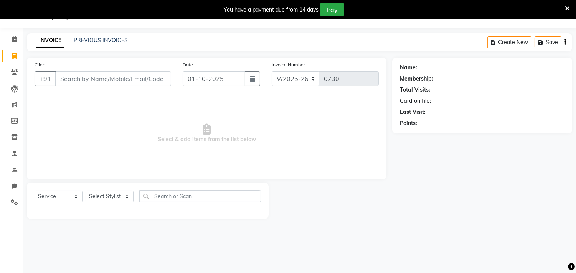
click at [99, 80] on input "Client" at bounding box center [113, 78] width 116 height 15
click at [94, 40] on link "PREVIOUS INVOICES" at bounding box center [101, 40] width 54 height 7
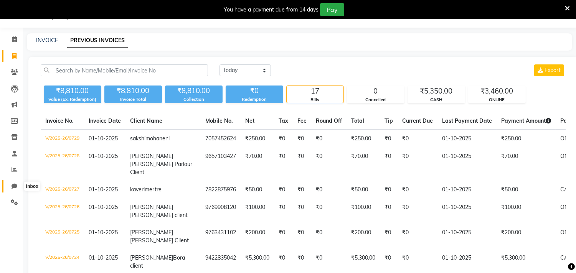
click at [17, 186] on icon at bounding box center [15, 186] width 6 height 6
select select "100"
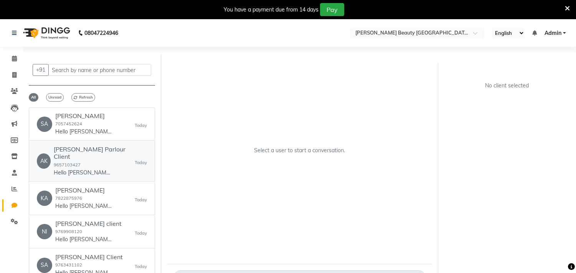
scroll to position [128, 0]
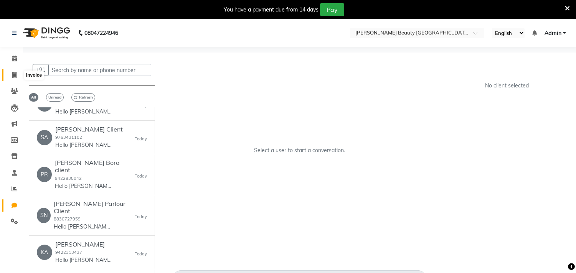
click at [16, 73] on icon at bounding box center [14, 75] width 4 height 6
select select "service"
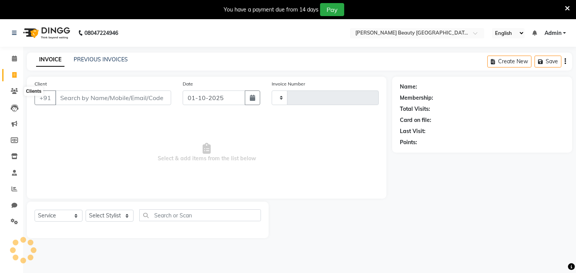
scroll to position [19, 0]
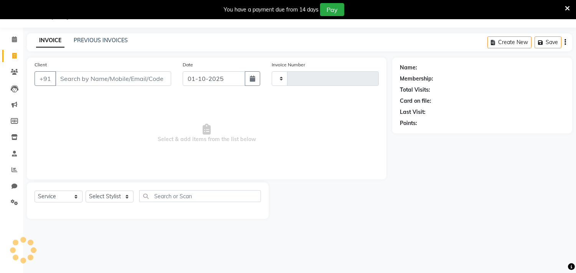
type input "0730"
select select "8620"
click at [13, 71] on icon at bounding box center [14, 72] width 7 height 6
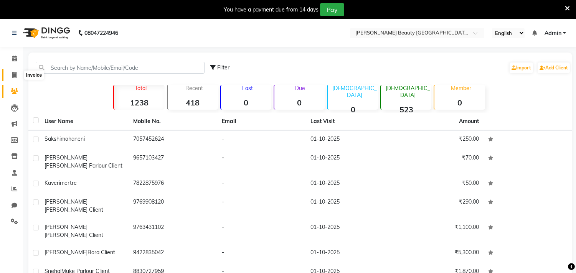
click at [14, 75] on icon at bounding box center [14, 75] width 4 height 6
select select "service"
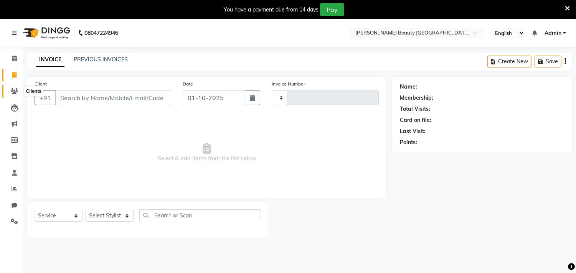
type input "0730"
select select "8620"
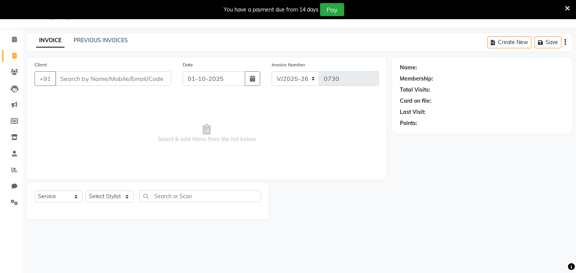
click at [77, 81] on input "Client" at bounding box center [113, 78] width 116 height 15
drag, startPoint x: 87, startPoint y: 75, endPoint x: 379, endPoint y: 105, distance: 293.1
click at [92, 75] on input "Client" at bounding box center [113, 78] width 116 height 15
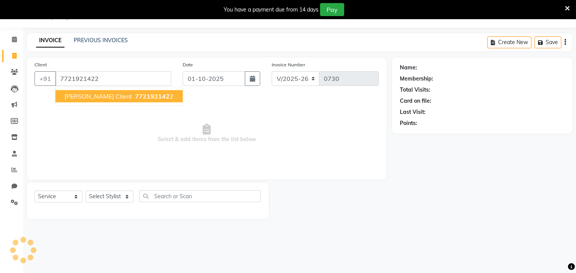
type input "7721921422"
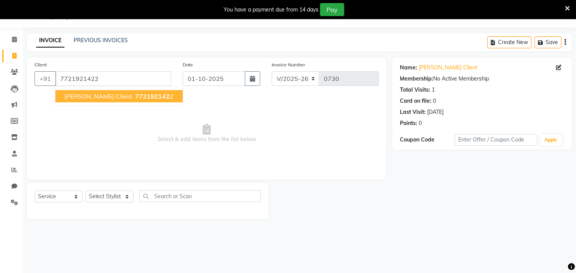
click at [100, 94] on span "[PERSON_NAME] Client" at bounding box center [98, 96] width 68 height 8
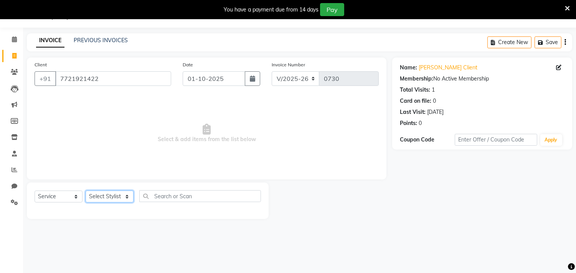
drag, startPoint x: 106, startPoint y: 200, endPoint x: 115, endPoint y: 197, distance: 10.0
click at [106, 200] on select "Select Stylist Amla [PERSON_NAME] Anjali [PERSON_NAME] [PERSON_NAME] [PERSON_NA…" at bounding box center [110, 197] width 48 height 12
select select "87286"
click at [86, 191] on select "Select Stylist Amla [PERSON_NAME] Anjali [PERSON_NAME] [PERSON_NAME] [PERSON_NA…" at bounding box center [110, 197] width 48 height 12
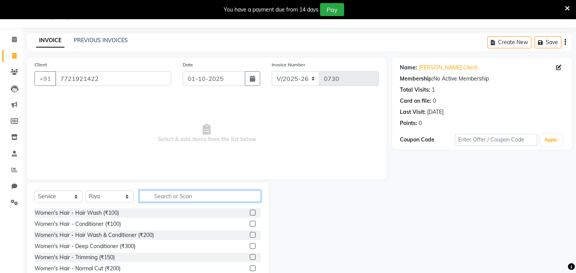
click at [175, 198] on input "text" at bounding box center [200, 196] width 122 height 12
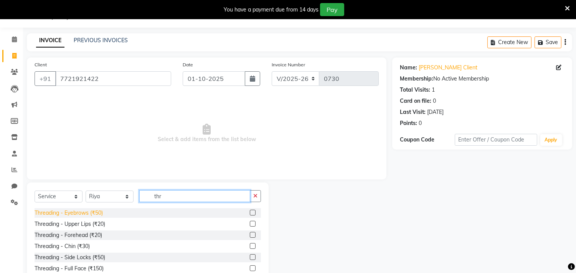
type input "thr"
click at [71, 214] on div "Threading - Eyebrows (₹50)" at bounding box center [69, 213] width 68 height 8
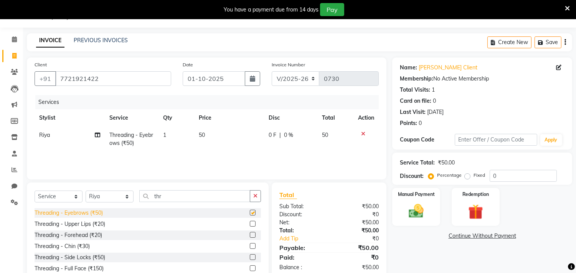
checkbox input "false"
drag, startPoint x: 167, startPoint y: 196, endPoint x: 129, endPoint y: 204, distance: 38.8
click at [129, 204] on div "Select Service Product Membership Package Voucher Prepaid Gift Card Select Styl…" at bounding box center [148, 199] width 226 height 18
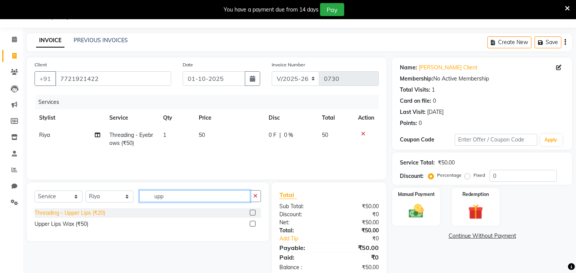
type input "upp"
drag, startPoint x: 74, startPoint y: 213, endPoint x: 84, endPoint y: 210, distance: 10.4
click at [77, 213] on div "Threading - Upper Lips (₹20)" at bounding box center [70, 213] width 71 height 8
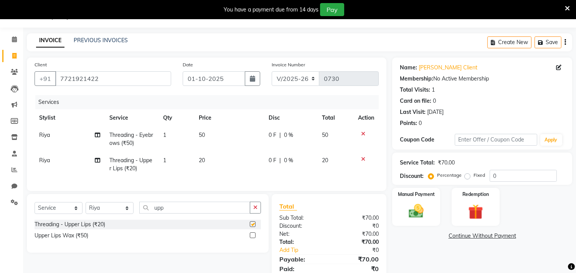
checkbox input "false"
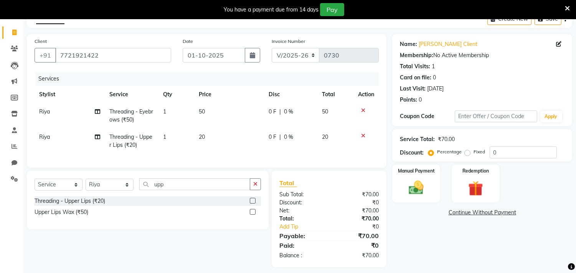
scroll to position [54, 0]
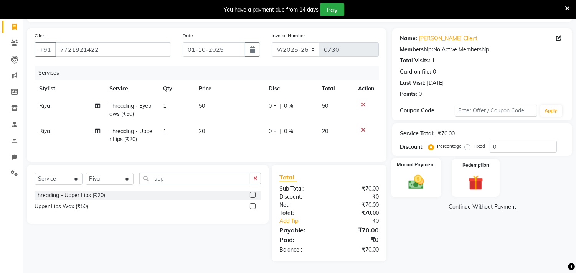
click at [423, 173] on img at bounding box center [416, 182] width 25 height 18
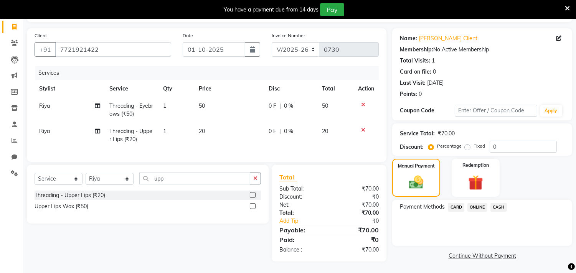
click at [479, 203] on span "ONLINE" at bounding box center [477, 207] width 20 height 9
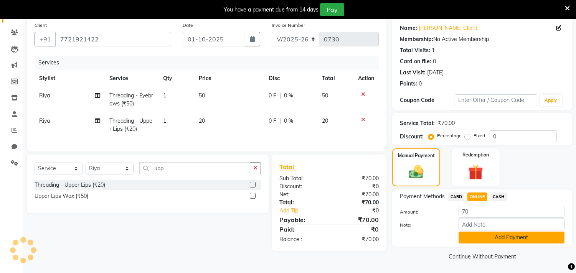
scroll to position [59, 0]
click at [519, 236] on button "Add Payment" at bounding box center [512, 237] width 106 height 12
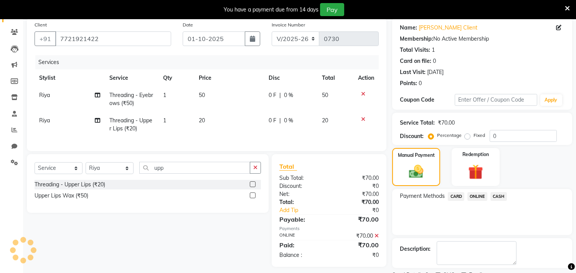
scroll to position [91, 0]
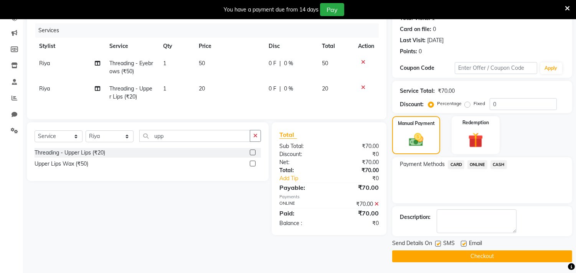
click at [464, 257] on button "Checkout" at bounding box center [482, 257] width 180 height 12
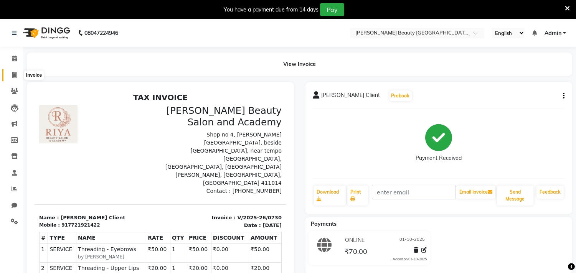
click at [17, 72] on span at bounding box center [14, 75] width 13 height 9
select select "8620"
select select "service"
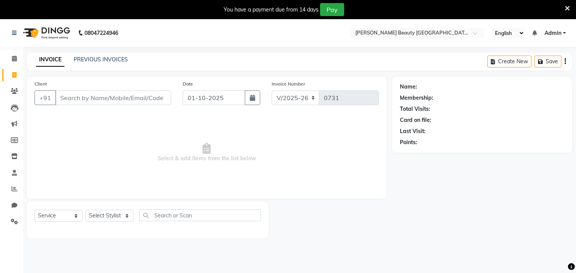
click at [569, 7] on icon at bounding box center [567, 8] width 5 height 7
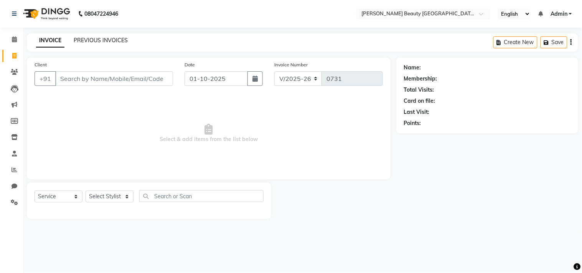
click at [94, 41] on link "PREVIOUS INVOICES" at bounding box center [101, 40] width 54 height 7
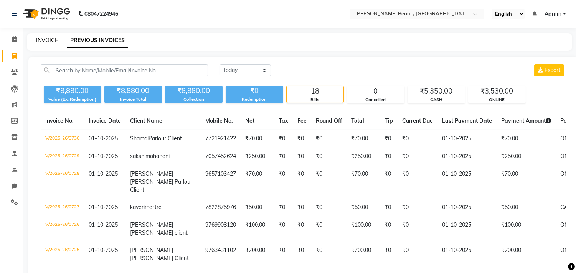
click at [48, 40] on link "INVOICE" at bounding box center [47, 40] width 22 height 7
select select "8620"
select select "service"
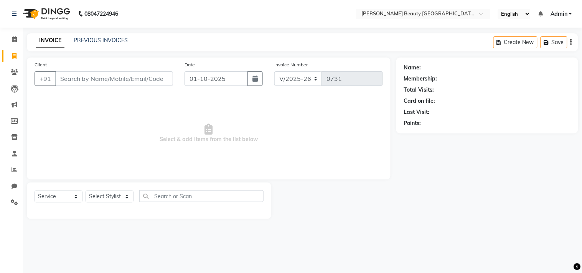
click at [135, 81] on input "Client" at bounding box center [114, 78] width 118 height 15
click at [89, 38] on link "PREVIOUS INVOICES" at bounding box center [101, 40] width 54 height 7
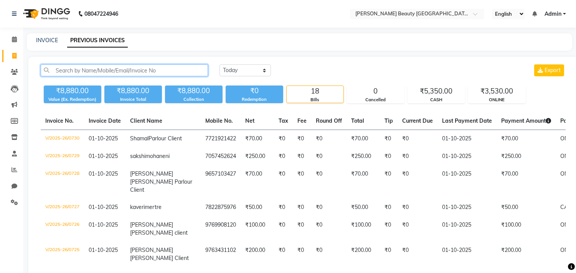
click at [132, 66] on input "text" at bounding box center [124, 70] width 167 height 12
click at [45, 38] on link "INVOICE" at bounding box center [47, 40] width 22 height 7
select select "service"
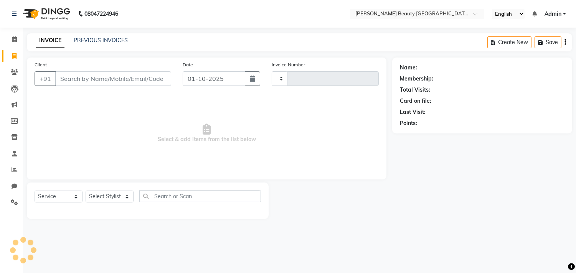
type input "0731"
select select "8620"
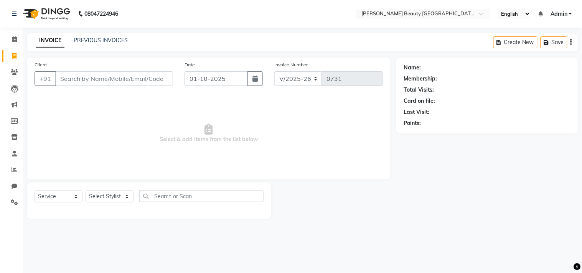
click at [55, 40] on link "INVOICE" at bounding box center [50, 41] width 28 height 14
click at [74, 75] on input "Client" at bounding box center [114, 78] width 118 height 15
click at [109, 74] on input "Client" at bounding box center [114, 78] width 118 height 15
click at [56, 41] on link "INVOICE" at bounding box center [50, 41] width 28 height 14
click at [124, 78] on input "Client" at bounding box center [114, 78] width 118 height 15
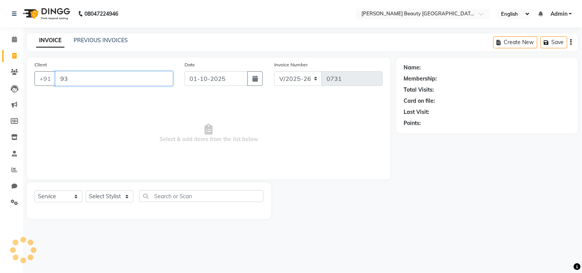
type input "9"
click at [148, 78] on input "Client" at bounding box center [114, 78] width 118 height 15
type input "9"
type input "9373631162"
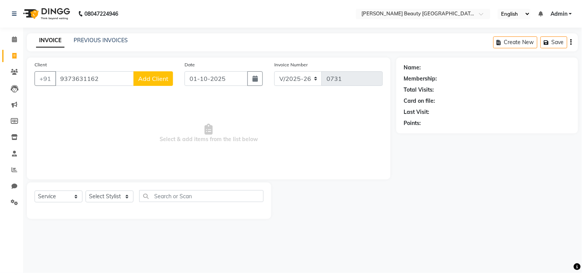
click at [154, 81] on span "Add Client" at bounding box center [153, 79] width 30 height 8
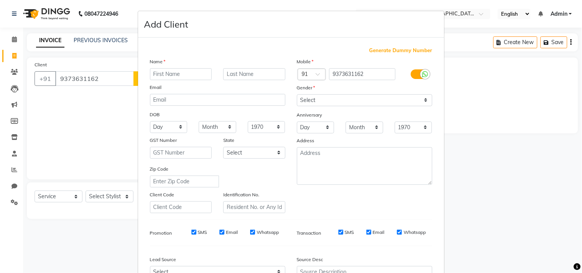
type input "S"
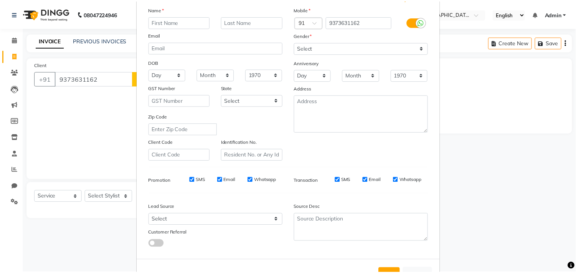
scroll to position [81, 0]
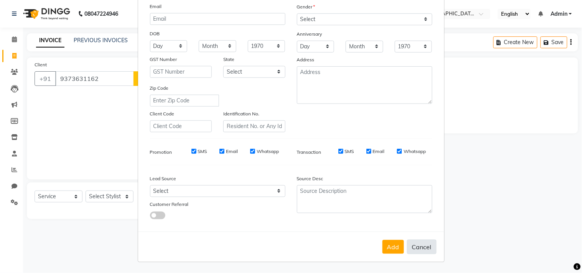
click at [422, 247] on button "Cancel" at bounding box center [422, 247] width 30 height 15
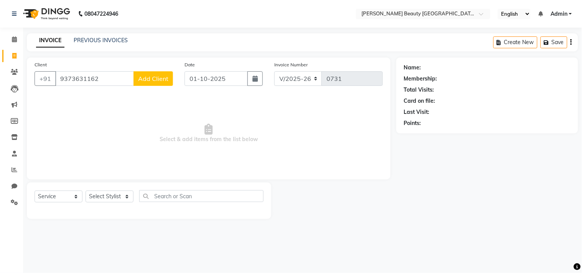
select select
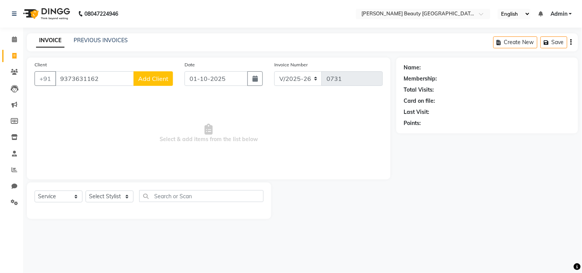
select select
checkbox input "false"
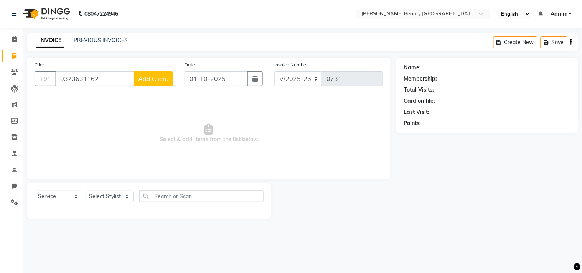
checkbox input "false"
click at [129, 74] on input "9373631162" at bounding box center [94, 78] width 79 height 15
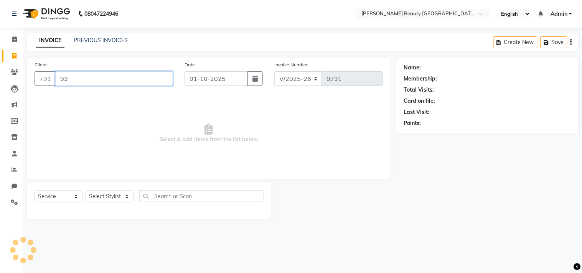
type input "9"
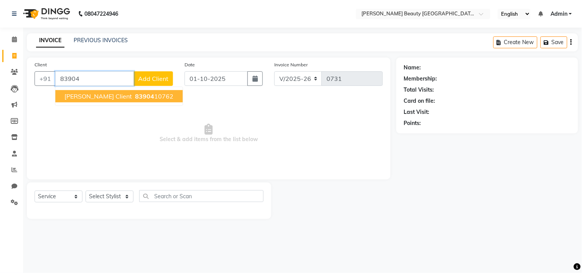
click at [109, 92] on span "[PERSON_NAME] Client" at bounding box center [98, 96] width 68 height 8
type input "8390410762"
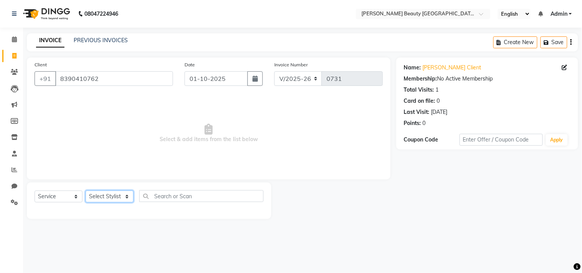
click at [107, 200] on select "Select Stylist Amla [PERSON_NAME] Anjali [PERSON_NAME] [PERSON_NAME] [PERSON_NA…" at bounding box center [110, 197] width 48 height 12
select select "87286"
click at [86, 191] on select "Select Stylist Amla [PERSON_NAME] Anjali [PERSON_NAME] [PERSON_NAME] [PERSON_NA…" at bounding box center [110, 197] width 48 height 12
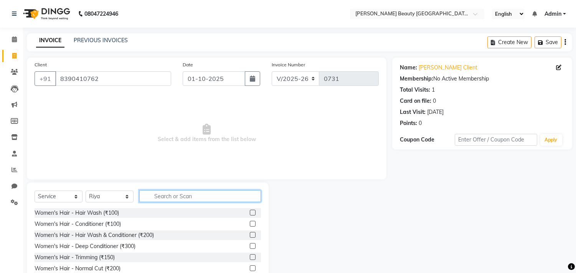
click at [163, 191] on input "text" at bounding box center [200, 196] width 122 height 12
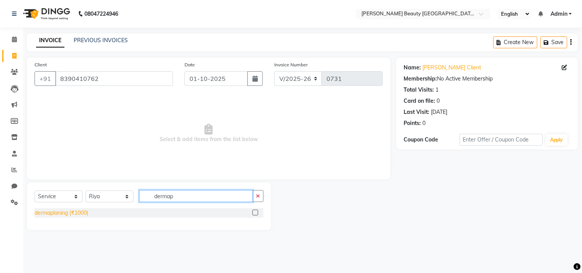
type input "dermap"
click at [75, 212] on div "dermaplaning (₹1000)" at bounding box center [62, 213] width 54 height 8
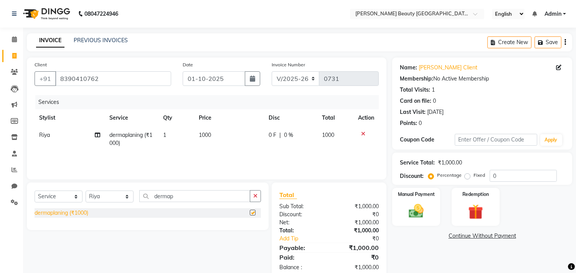
checkbox input "false"
click at [182, 198] on input "dermap" at bounding box center [194, 196] width 111 height 12
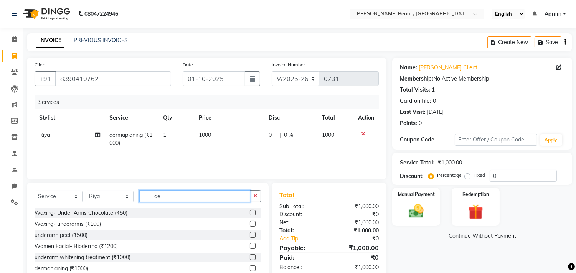
type input "d"
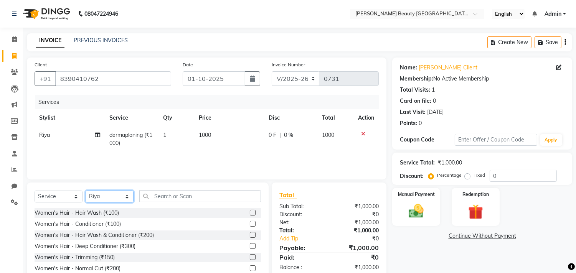
click at [111, 199] on select "Select Stylist Amla [PERSON_NAME] Anjali [PERSON_NAME] [PERSON_NAME] [PERSON_NA…" at bounding box center [110, 197] width 48 height 12
select select "87283"
click at [86, 191] on select "Select Stylist Amla [PERSON_NAME] Anjali [PERSON_NAME] [PERSON_NAME] [PERSON_NA…" at bounding box center [110, 197] width 48 height 12
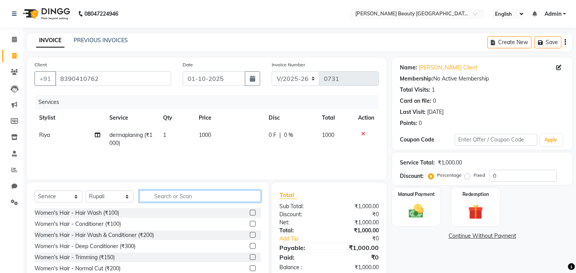
click at [163, 192] on input "text" at bounding box center [200, 196] width 122 height 12
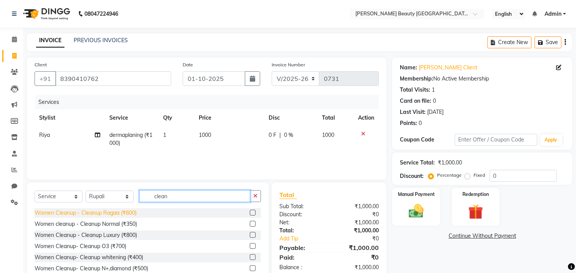
type input "clean"
click at [117, 216] on div "Women Cleanup - Cleanup Ragaa (₹600)" at bounding box center [86, 213] width 102 height 8
checkbox input "false"
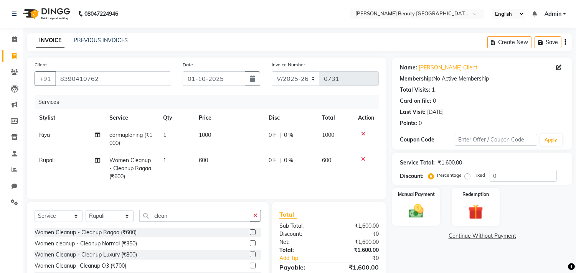
click at [213, 135] on td "1000" at bounding box center [229, 139] width 70 height 25
select select "87286"
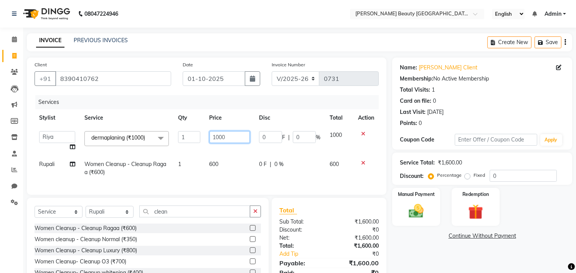
click at [227, 136] on input "1000" at bounding box center [230, 137] width 40 height 12
type input "1"
type input "500"
click at [433, 261] on div "Name: [PERSON_NAME] Client Membership: No Active Membership Total Visits: 1 Car…" at bounding box center [485, 180] width 186 height 244
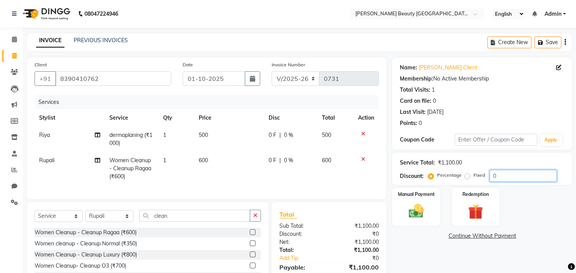
click at [503, 174] on input "0" at bounding box center [523, 176] width 67 height 12
type input "10"
click at [415, 204] on img at bounding box center [416, 212] width 25 height 18
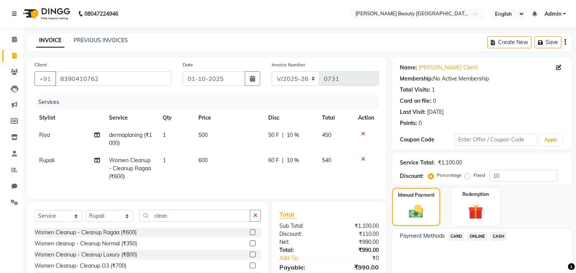
click at [478, 235] on span "ONLINE" at bounding box center [477, 236] width 20 height 9
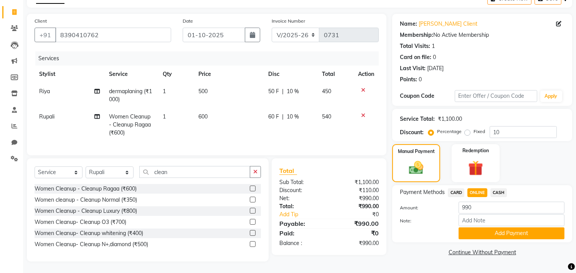
scroll to position [50, 0]
click at [488, 228] on button "Add Payment" at bounding box center [512, 234] width 106 height 12
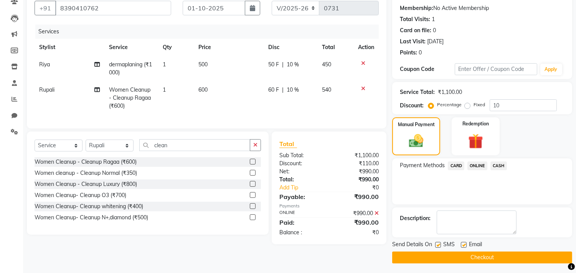
scroll to position [72, 0]
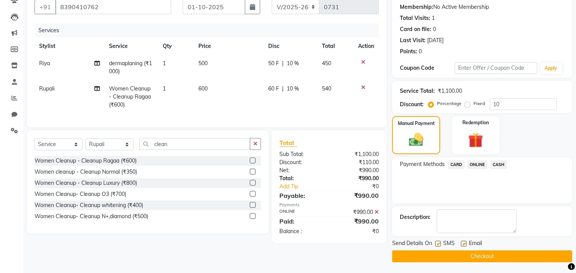
click at [476, 256] on button "Checkout" at bounding box center [482, 257] width 180 height 12
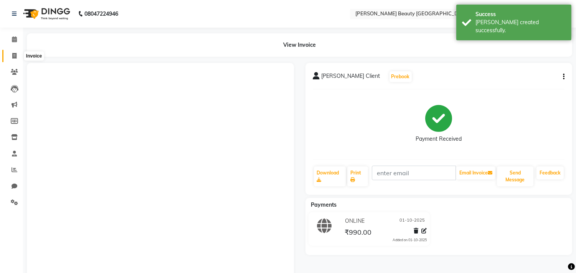
click at [13, 55] on icon at bounding box center [14, 56] width 4 height 6
select select "service"
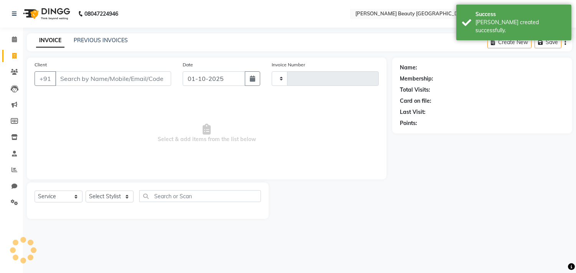
type input "0732"
select select "8620"
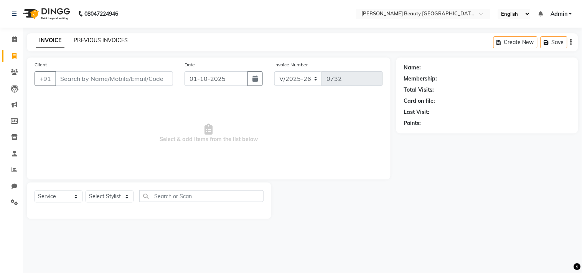
click at [101, 39] on link "PREVIOUS INVOICES" at bounding box center [101, 40] width 54 height 7
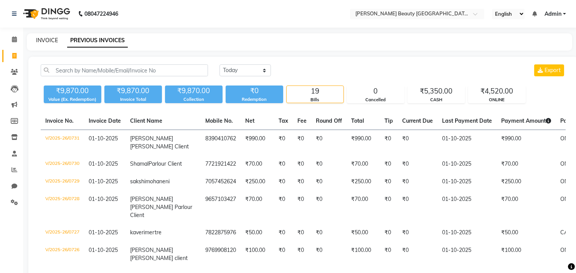
click at [48, 39] on link "INVOICE" at bounding box center [47, 40] width 22 height 7
select select "8620"
select select "service"
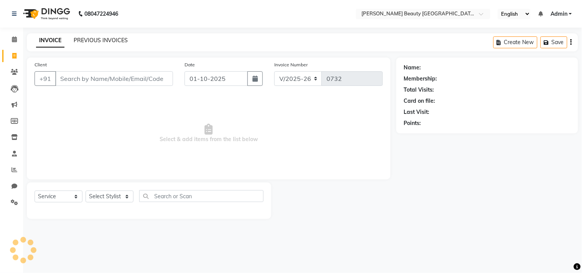
click at [106, 37] on link "PREVIOUS INVOICES" at bounding box center [101, 40] width 54 height 7
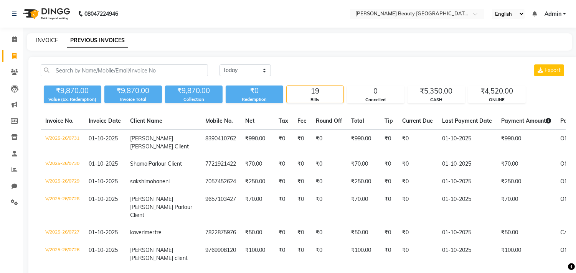
click at [51, 40] on link "INVOICE" at bounding box center [47, 40] width 22 height 7
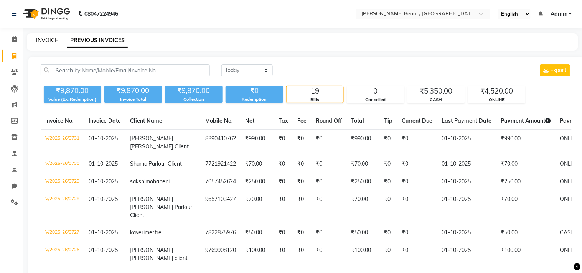
select select "8620"
select select "service"
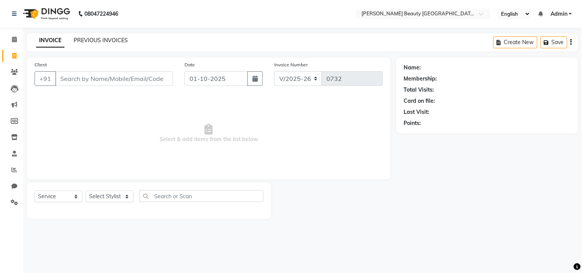
click at [101, 40] on link "PREVIOUS INVOICES" at bounding box center [101, 40] width 54 height 7
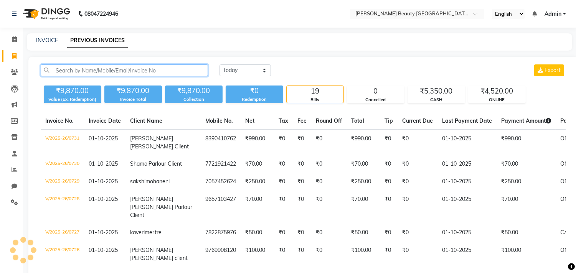
click at [83, 64] on input "text" at bounding box center [124, 70] width 167 height 12
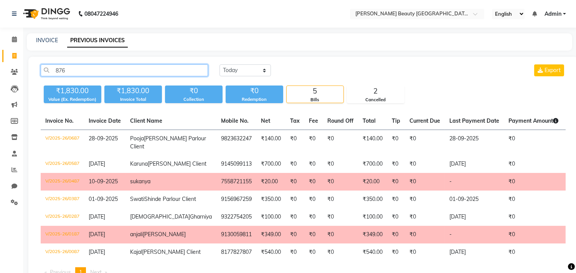
type input "8767"
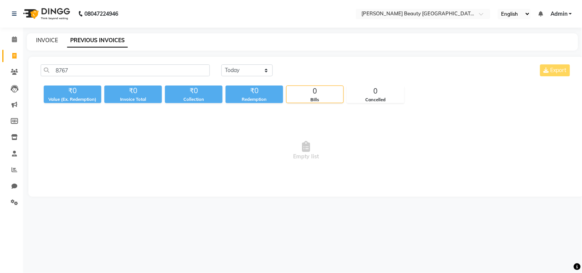
click at [44, 39] on link "INVOICE" at bounding box center [47, 40] width 22 height 7
select select "8620"
select select "service"
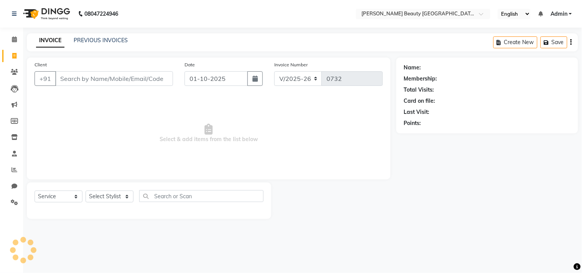
click at [90, 78] on input "Client" at bounding box center [114, 78] width 118 height 15
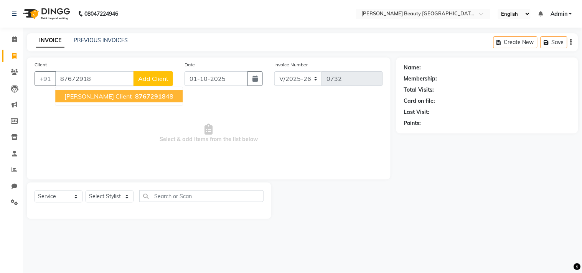
click at [107, 96] on span "[PERSON_NAME] Client" at bounding box center [98, 96] width 68 height 8
type input "8767291848"
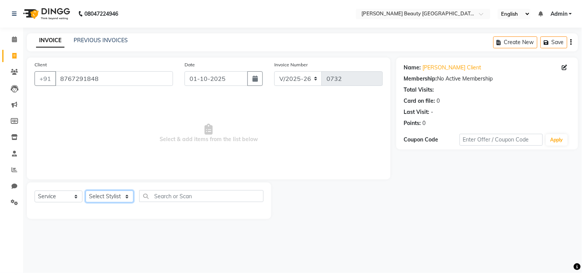
click at [113, 195] on select "Select Stylist Amla [PERSON_NAME] Anjali [PERSON_NAME] [PERSON_NAME] [PERSON_NA…" at bounding box center [110, 197] width 48 height 12
select select "87283"
click at [86, 191] on select "Select Stylist Amla [PERSON_NAME] Anjali [PERSON_NAME] [PERSON_NAME] [PERSON_NA…" at bounding box center [110, 197] width 48 height 12
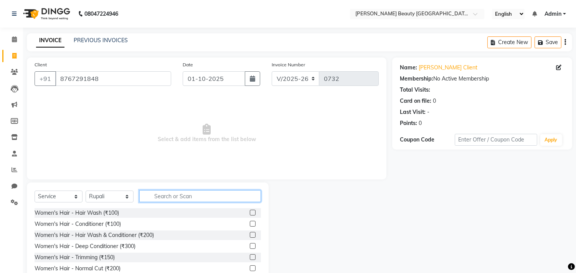
click at [169, 198] on input "text" at bounding box center [200, 196] width 122 height 12
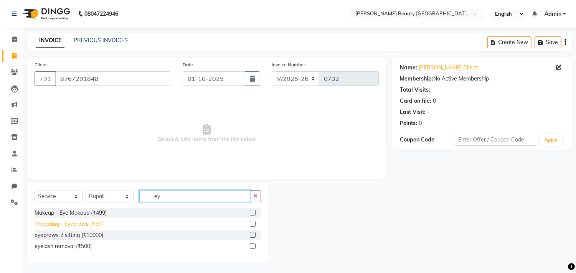
type input "ey"
click at [87, 224] on div "Threading - Eyebrows (₹50)" at bounding box center [69, 224] width 68 height 8
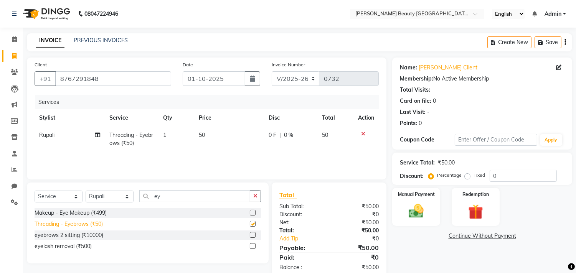
checkbox input "false"
click at [163, 196] on input "ey" at bounding box center [194, 196] width 111 height 12
type input "e"
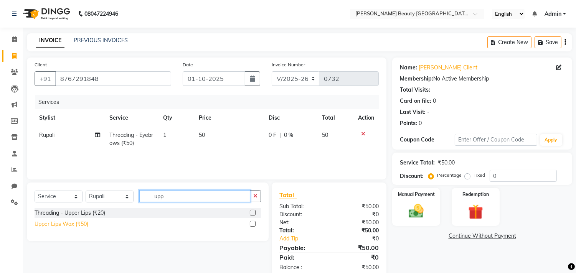
type input "upp"
click at [77, 227] on div "Upper Lips Wax (₹50)" at bounding box center [62, 224] width 54 height 8
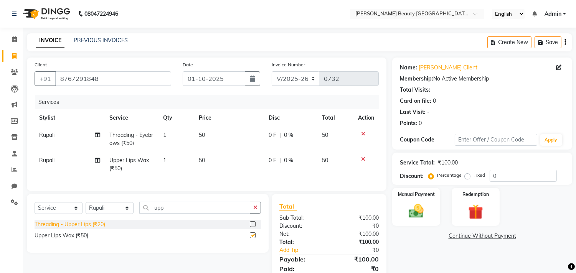
checkbox input "false"
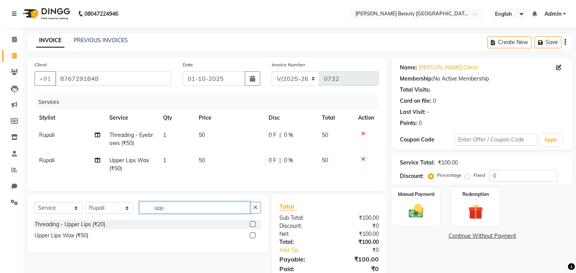
click at [179, 214] on input "upp" at bounding box center [194, 208] width 111 height 12
type input "u"
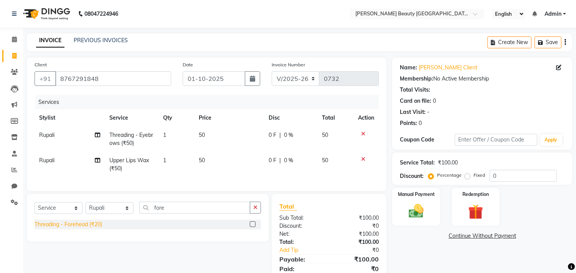
click at [92, 229] on div "Threading - Forehead (₹20)" at bounding box center [69, 225] width 68 height 8
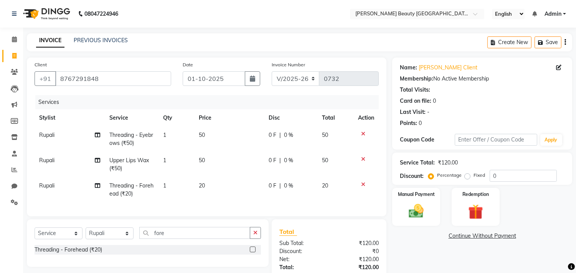
click at [205, 187] on td "20" at bounding box center [229, 189] width 70 height 25
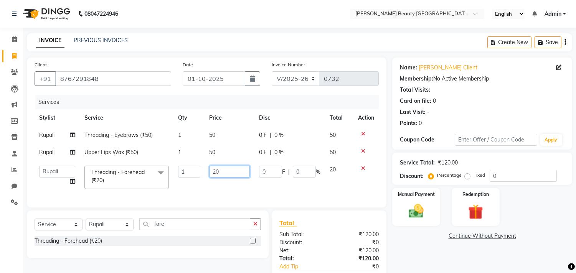
click at [221, 174] on input "20" at bounding box center [230, 172] width 40 height 12
click at [425, 254] on div "Name: [PERSON_NAME] Client Membership: No Active Membership Total Visits: Card …" at bounding box center [485, 183] width 186 height 250
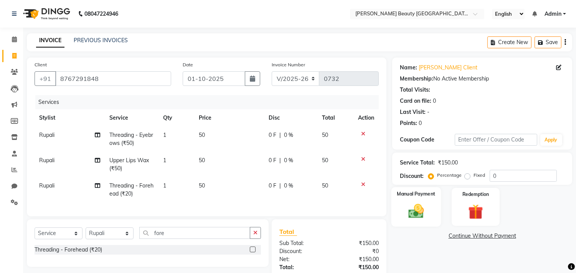
click at [424, 211] on img at bounding box center [416, 212] width 25 height 18
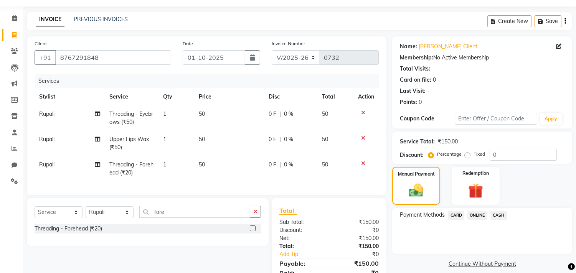
scroll to position [61, 0]
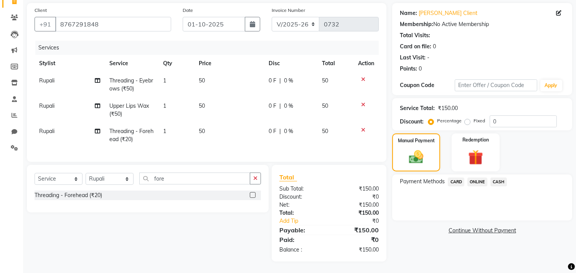
click at [498, 178] on span "CASH" at bounding box center [498, 182] width 17 height 9
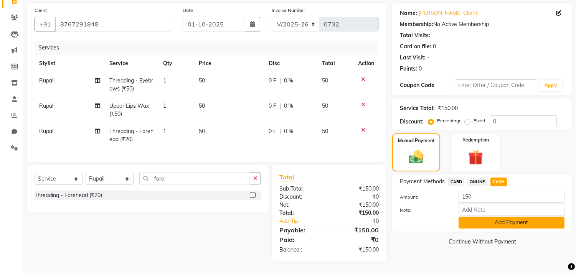
click at [501, 218] on button "Add Payment" at bounding box center [512, 223] width 106 height 12
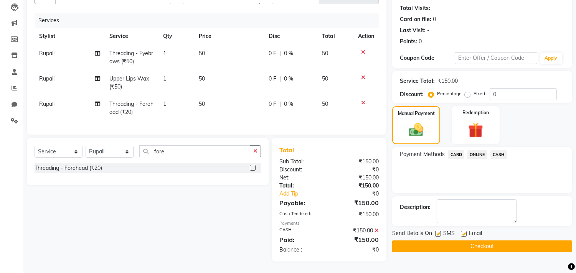
scroll to position [88, 0]
click at [503, 241] on button "Checkout" at bounding box center [482, 247] width 180 height 12
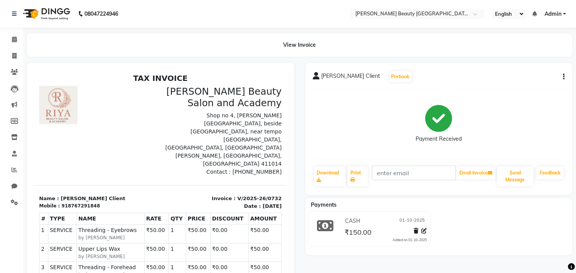
click at [350, 121] on div "Payment Received" at bounding box center [439, 125] width 252 height 58
drag, startPoint x: 11, startPoint y: 55, endPoint x: 16, endPoint y: 54, distance: 5.0
click at [12, 55] on span at bounding box center [14, 56] width 13 height 9
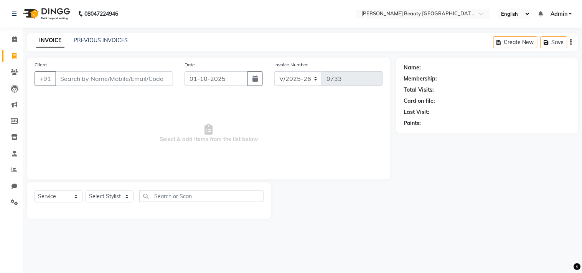
click at [123, 74] on input "Client" at bounding box center [114, 78] width 118 height 15
click at [104, 40] on link "PREVIOUS INVOICES" at bounding box center [101, 40] width 54 height 7
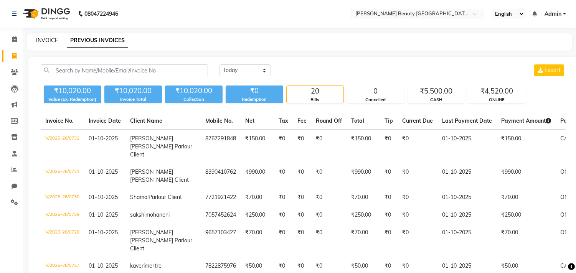
click at [52, 38] on link "INVOICE" at bounding box center [47, 40] width 22 height 7
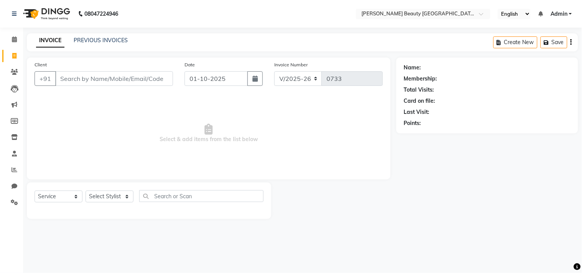
click at [128, 77] on input "Client" at bounding box center [114, 78] width 118 height 15
click at [109, 77] on input "Client" at bounding box center [114, 78] width 118 height 15
